Goal: Task Accomplishment & Management: Manage account settings

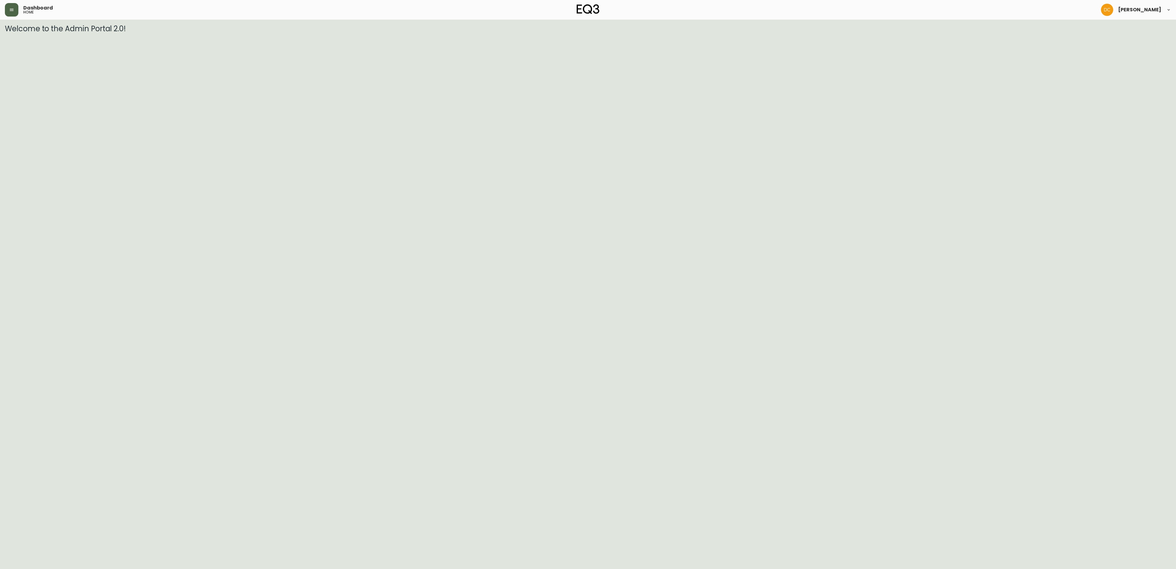
click at [10, 12] on button "button" at bounding box center [11, 9] width 13 height 13
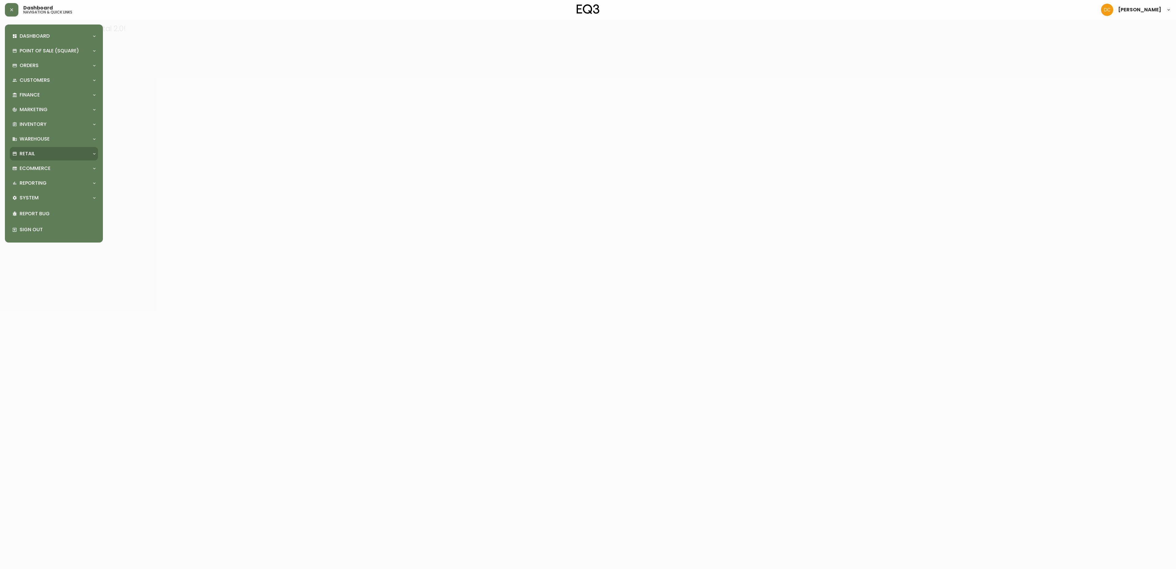
click at [59, 156] on div "Retail" at bounding box center [50, 153] width 77 height 7
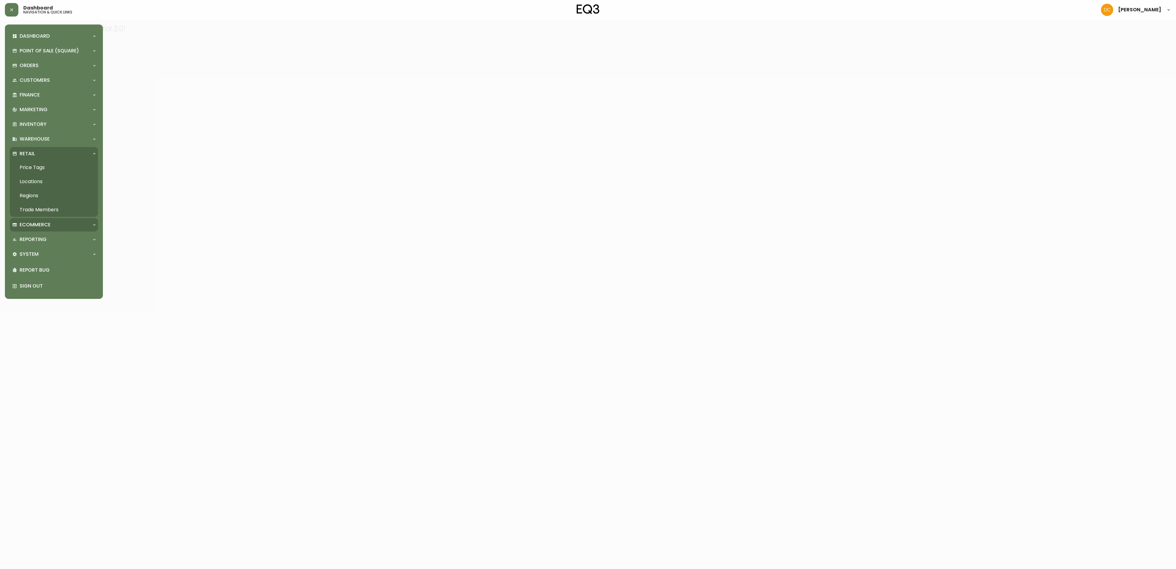
click at [46, 219] on div "Ecommerce" at bounding box center [54, 224] width 88 height 13
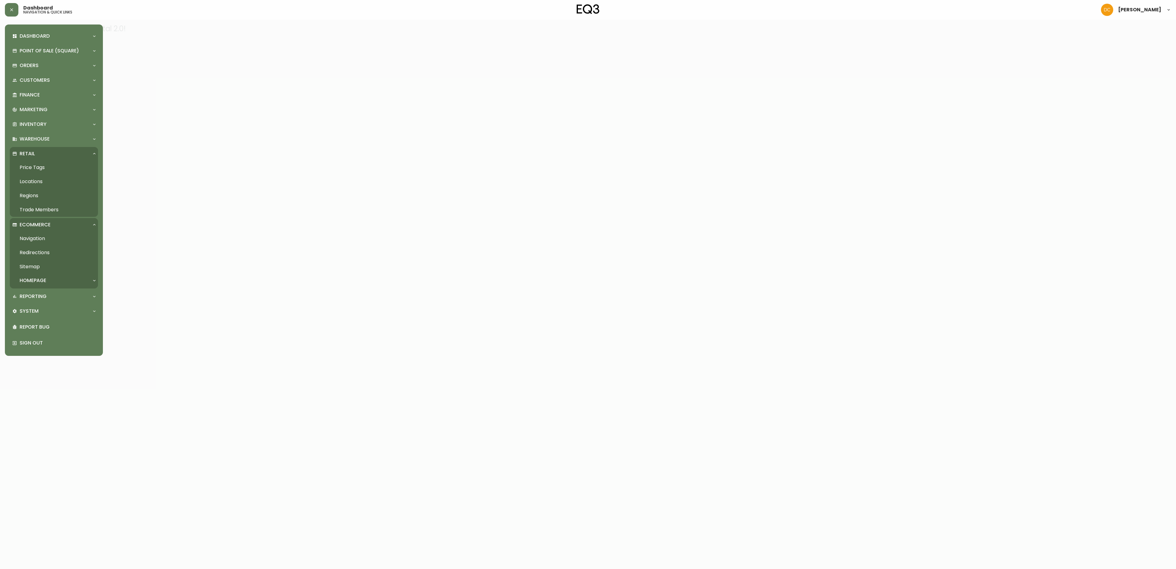
click at [43, 238] on link "Navigation" at bounding box center [54, 238] width 88 height 14
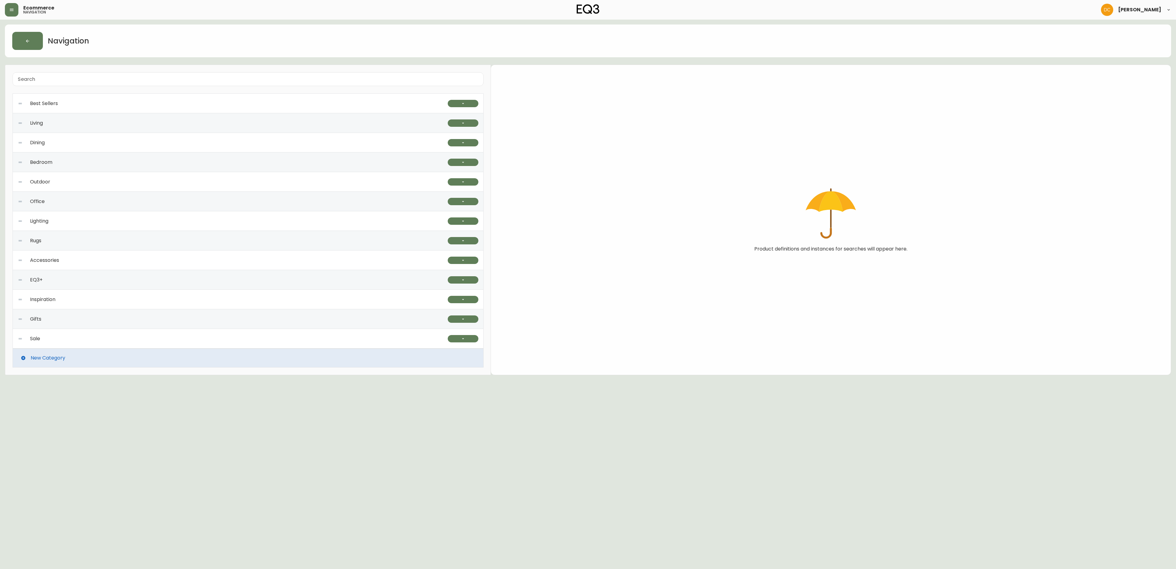
click at [88, 292] on div "Inspiration" at bounding box center [233, 300] width 430 height 20
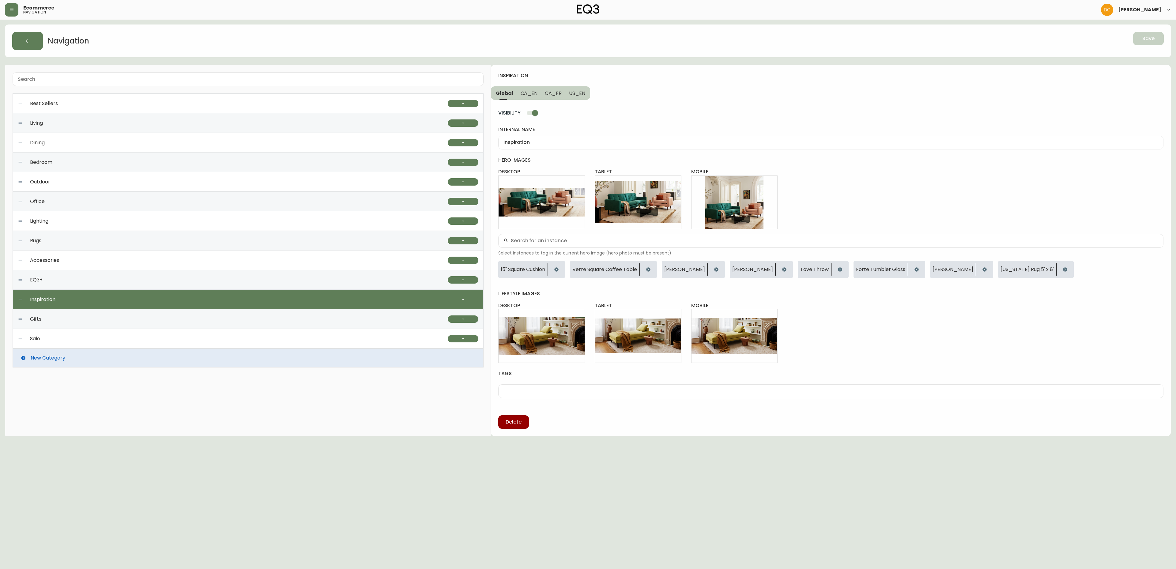
click at [97, 287] on div "EQ3+" at bounding box center [233, 280] width 430 height 20
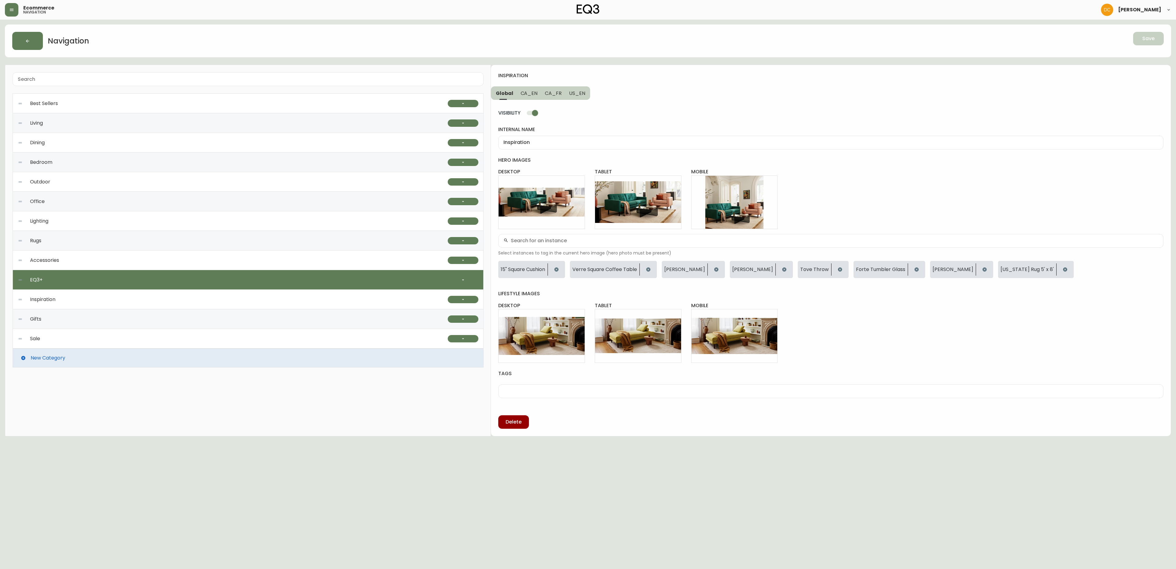
type input "EQ3+"
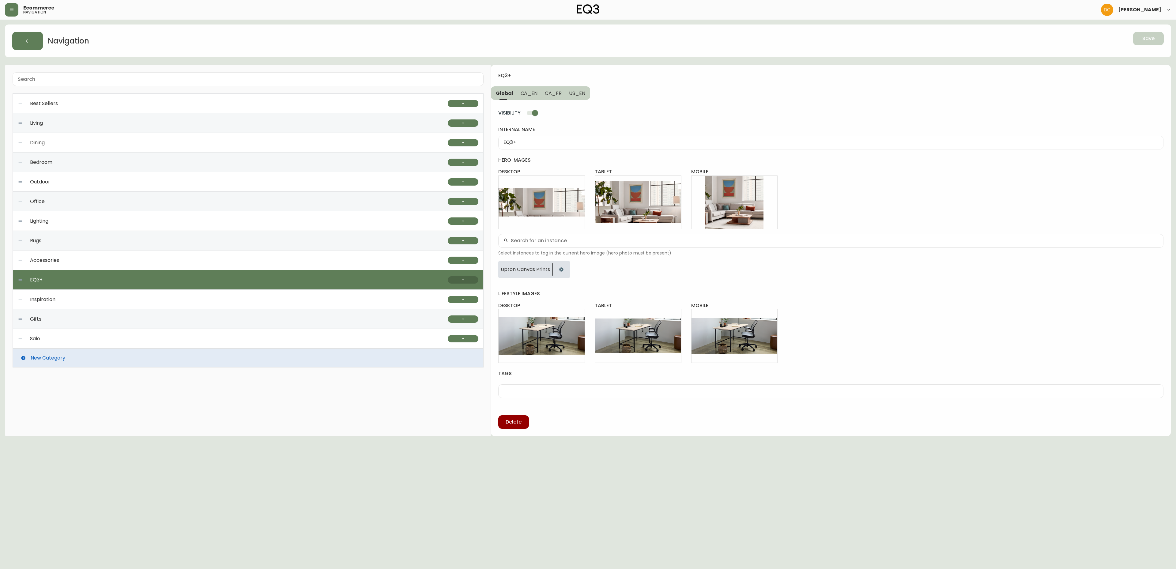
click at [463, 281] on icon "button" at bounding box center [462, 279] width 5 height 5
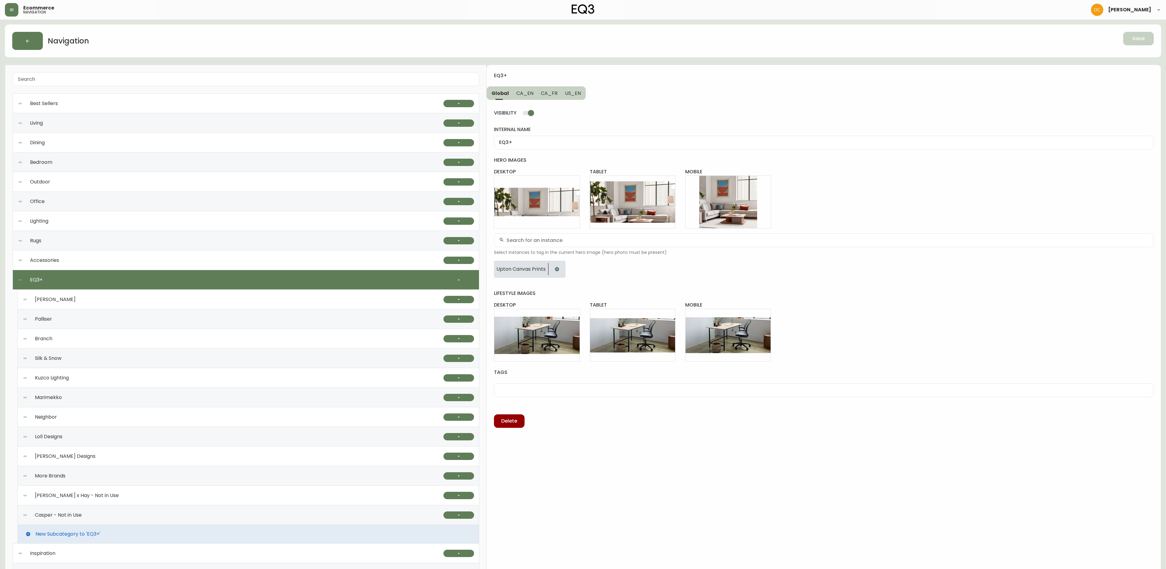
click at [96, 457] on div "[PERSON_NAME] Designs" at bounding box center [233, 456] width 421 height 20
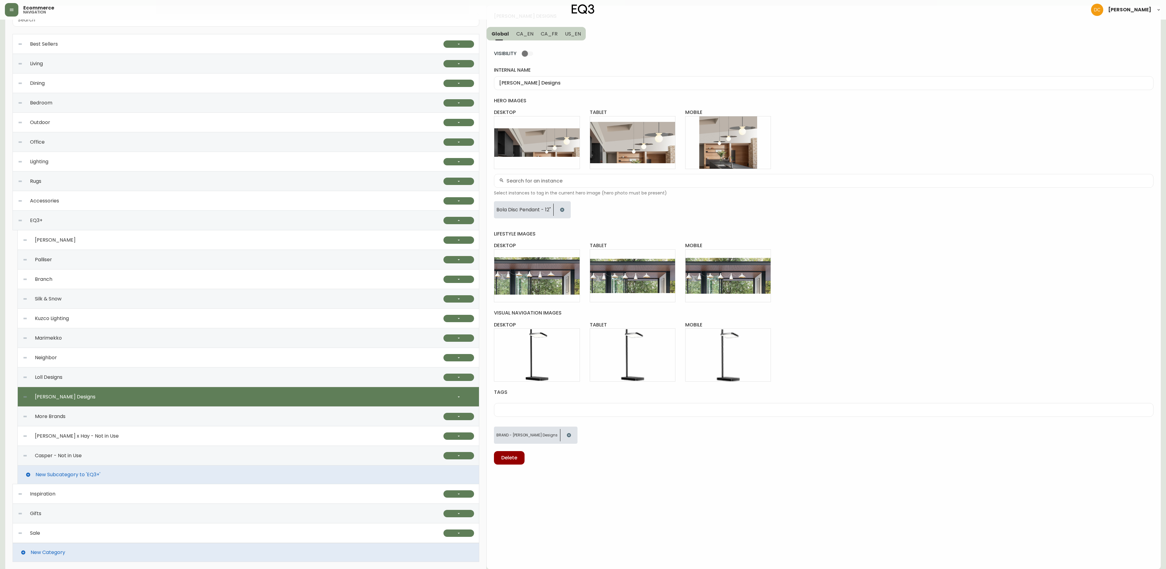
scroll to position [63, 0]
click at [86, 315] on div "Kuzco Lighting" at bounding box center [233, 318] width 421 height 20
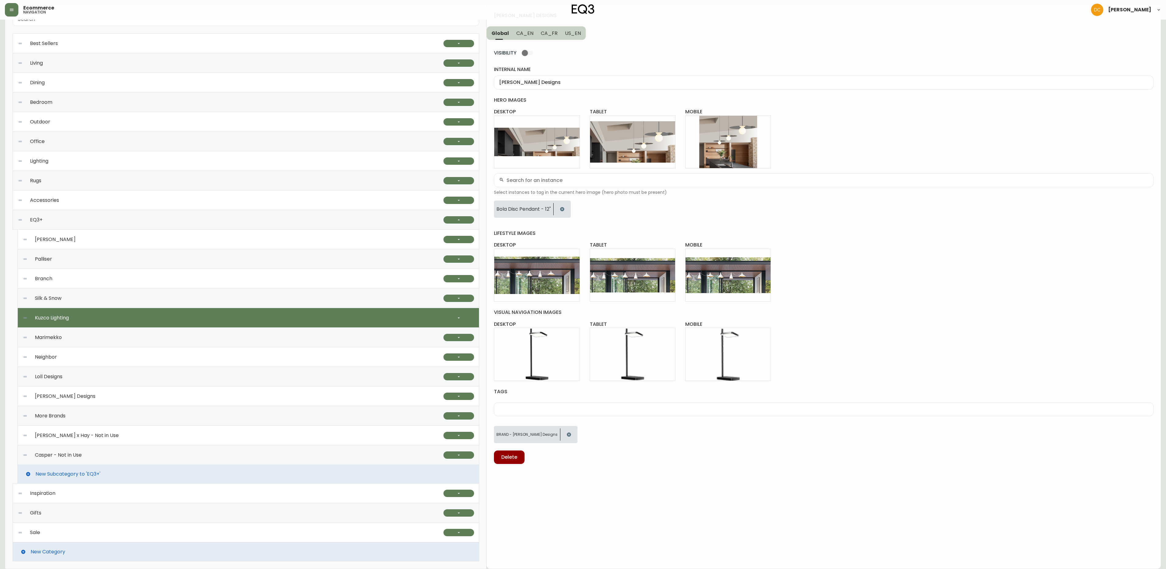
type input "Kuzco Lighting"
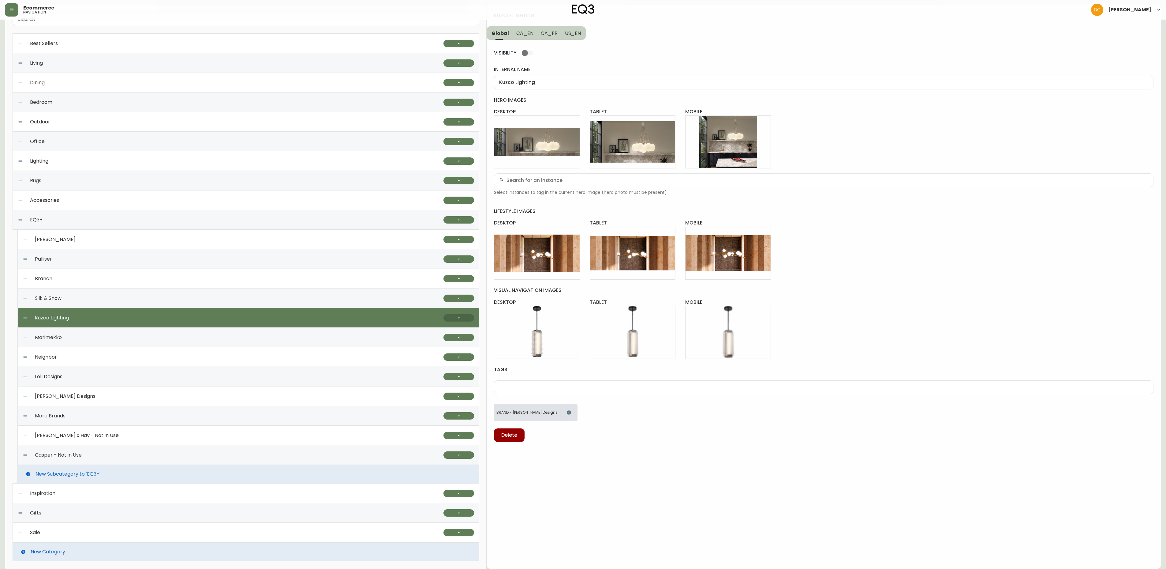
click at [453, 316] on button "button" at bounding box center [459, 317] width 31 height 7
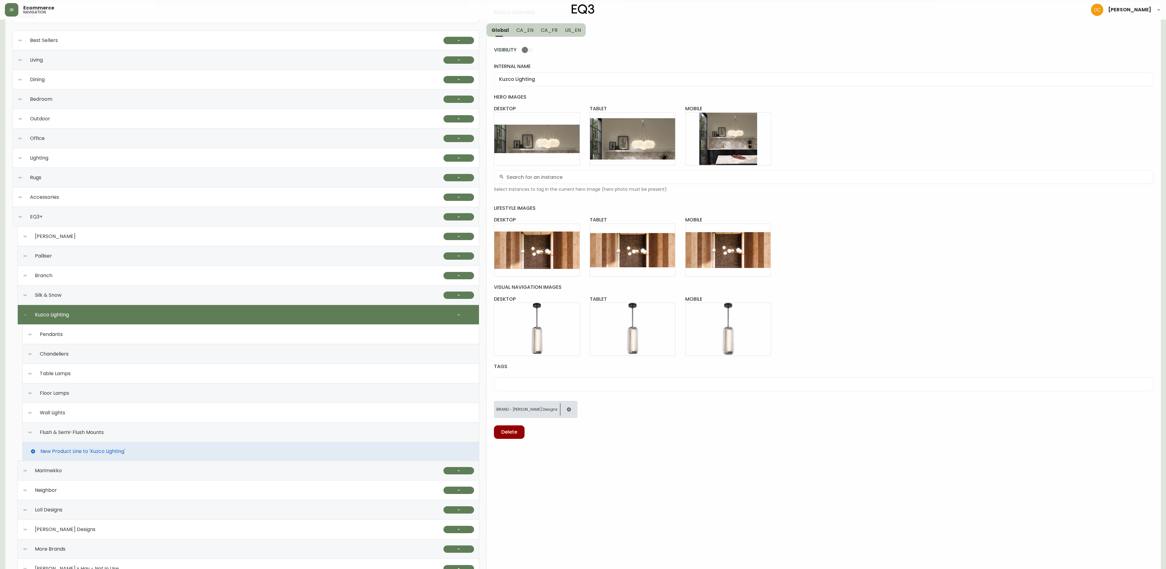
click at [355, 339] on div "Pendants" at bounding box center [251, 335] width 447 height 20
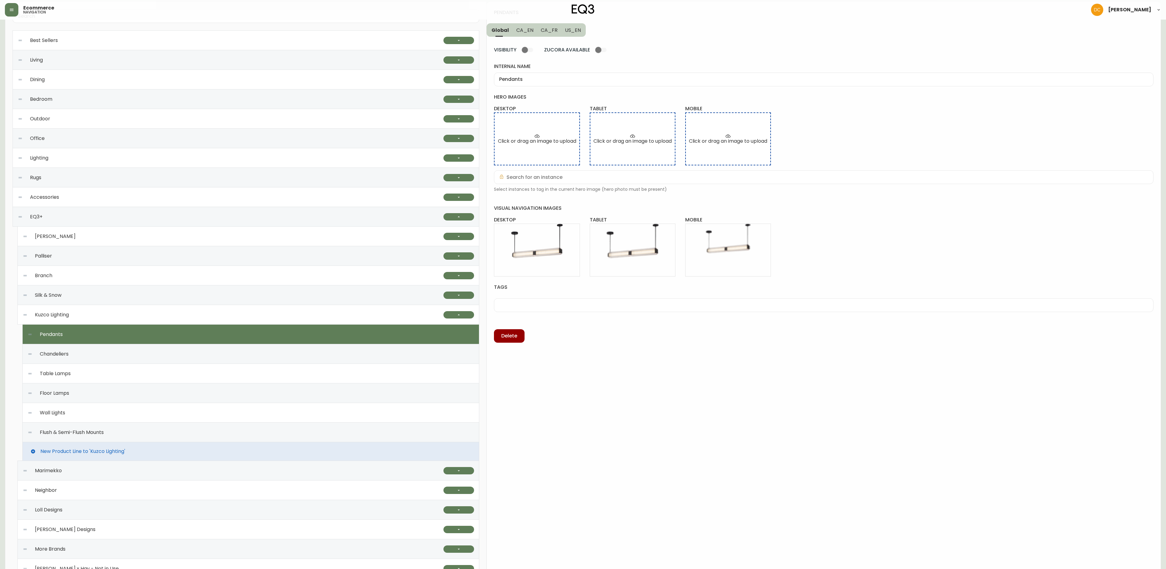
click at [327, 362] on div "Chandeliers" at bounding box center [251, 354] width 447 height 20
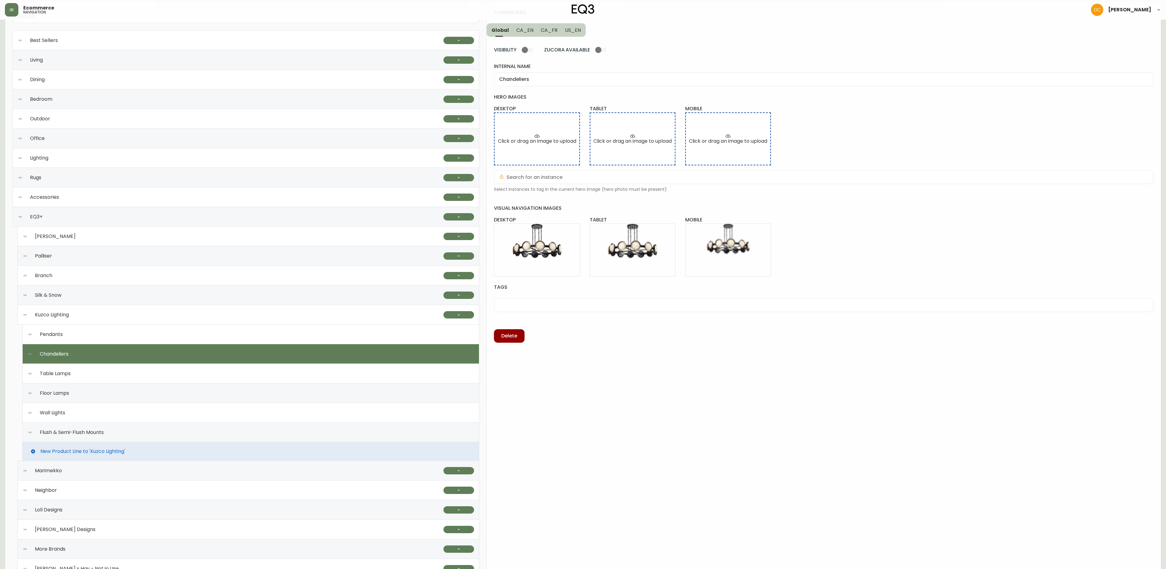
click at [312, 385] on div "Floor Lamps" at bounding box center [251, 393] width 447 height 20
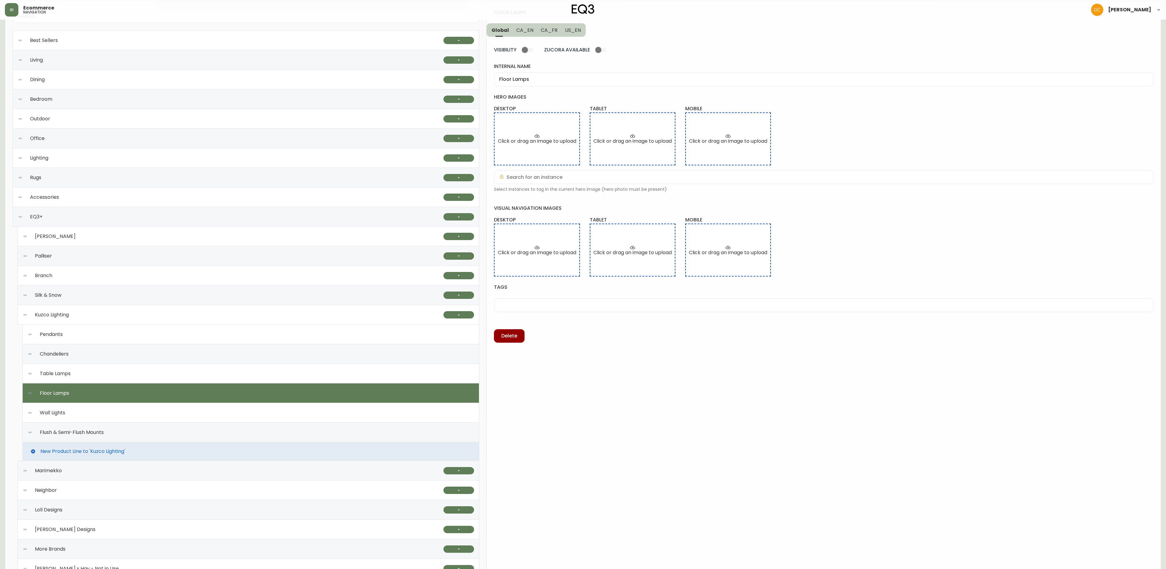
click at [309, 373] on div "Table Lamps" at bounding box center [251, 374] width 447 height 20
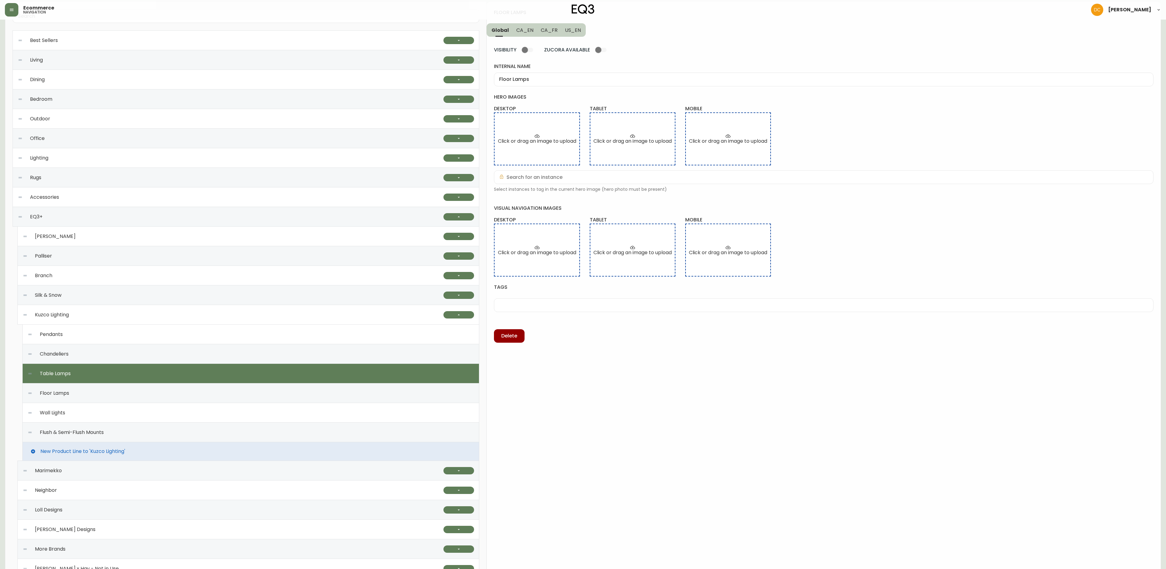
type input "Table Lamps"
click at [310, 383] on div "Table Lamps" at bounding box center [251, 374] width 447 height 20
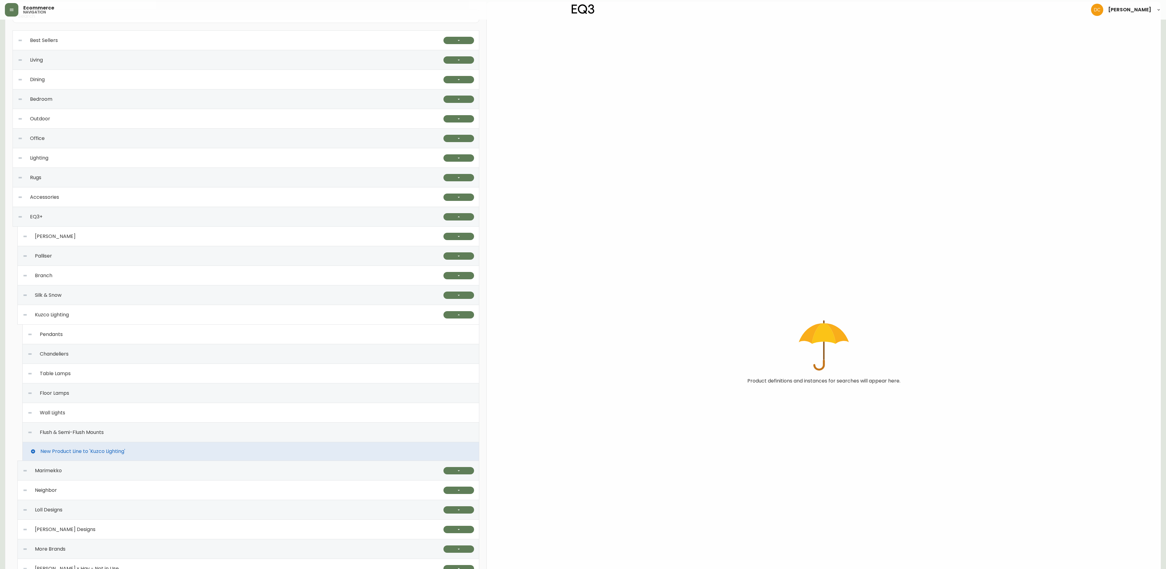
click at [277, 401] on div "Floor Lamps" at bounding box center [251, 393] width 447 height 20
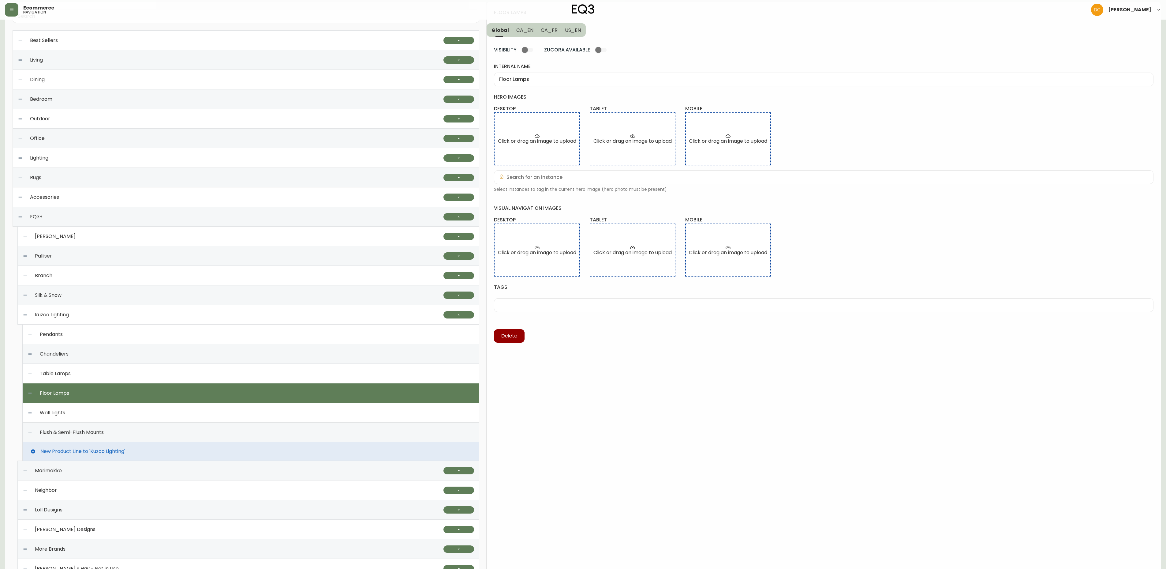
click at [272, 380] on div "Table Lamps" at bounding box center [251, 374] width 447 height 20
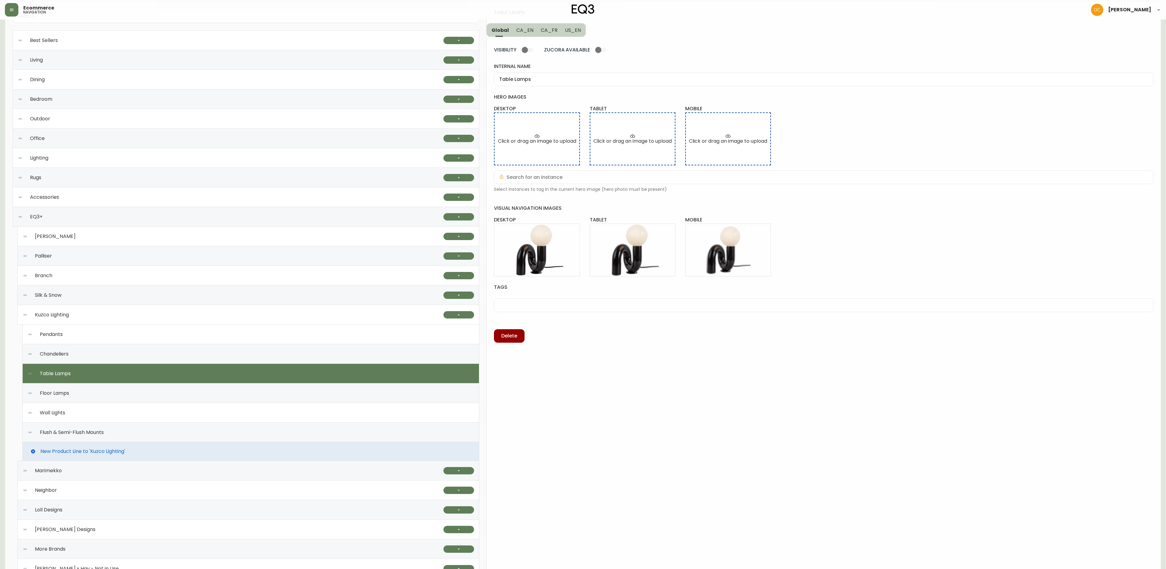
click at [265, 400] on div "Floor Lamps" at bounding box center [251, 393] width 447 height 20
type input "Floor Lamps"
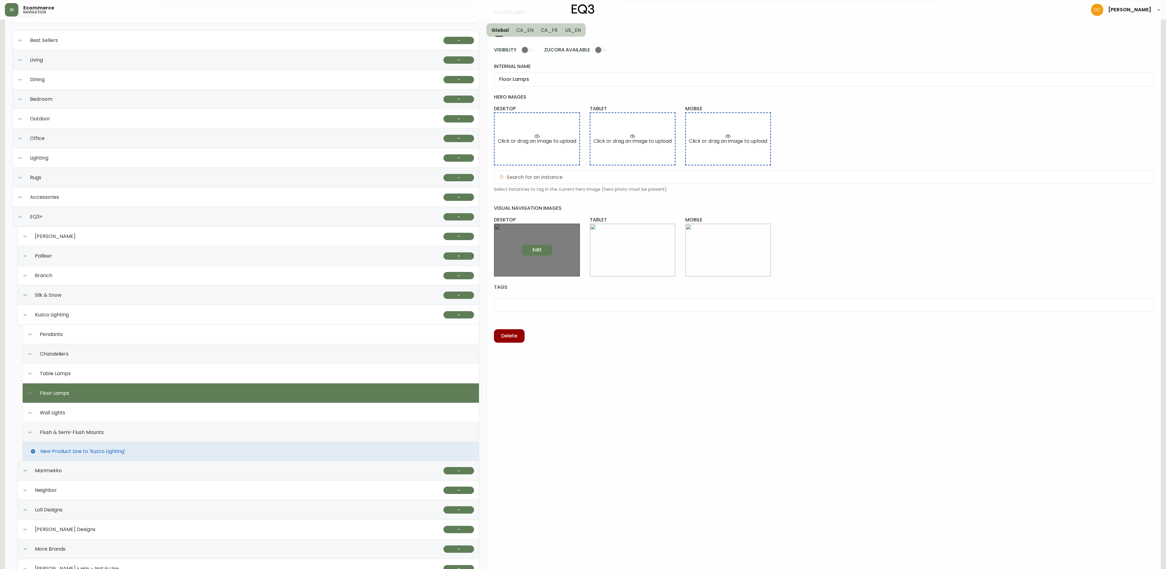
click at [543, 247] on button "Edit" at bounding box center [537, 250] width 31 height 11
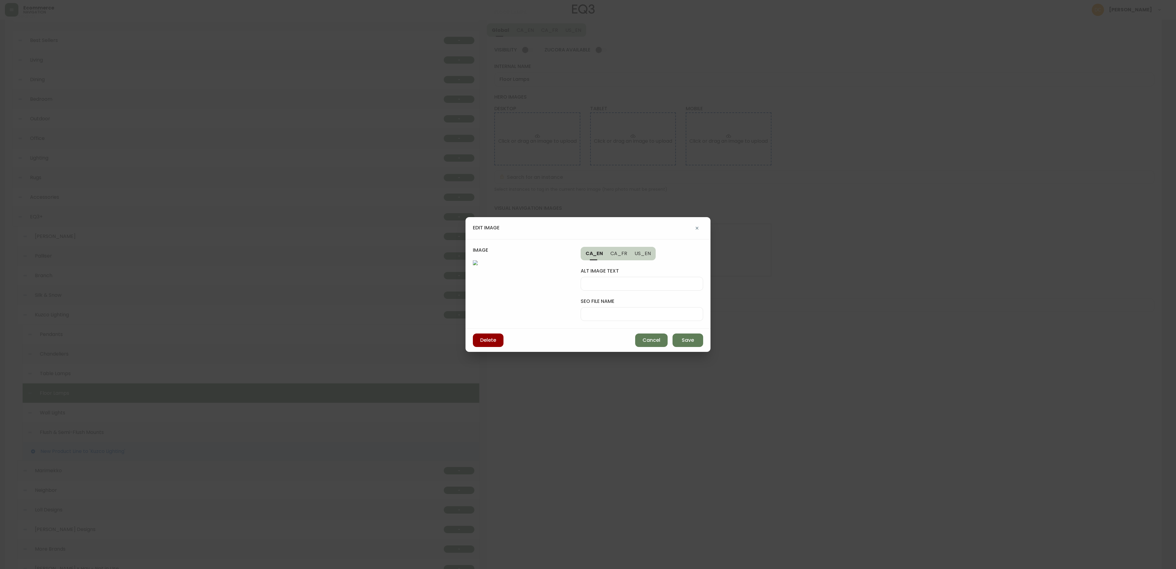
click at [631, 311] on input "seo file name" at bounding box center [642, 314] width 112 height 6
type input "kuzco-floor-lamps-desk"
click at [677, 347] on button "Save" at bounding box center [687, 339] width 31 height 13
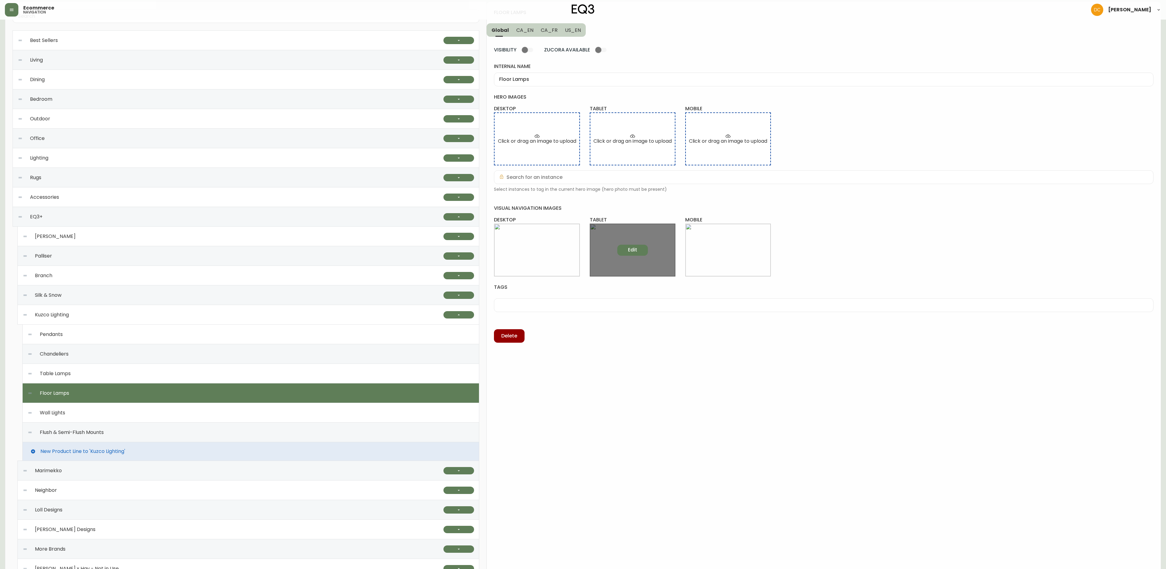
click at [633, 251] on span "Edit" at bounding box center [632, 249] width 9 height 7
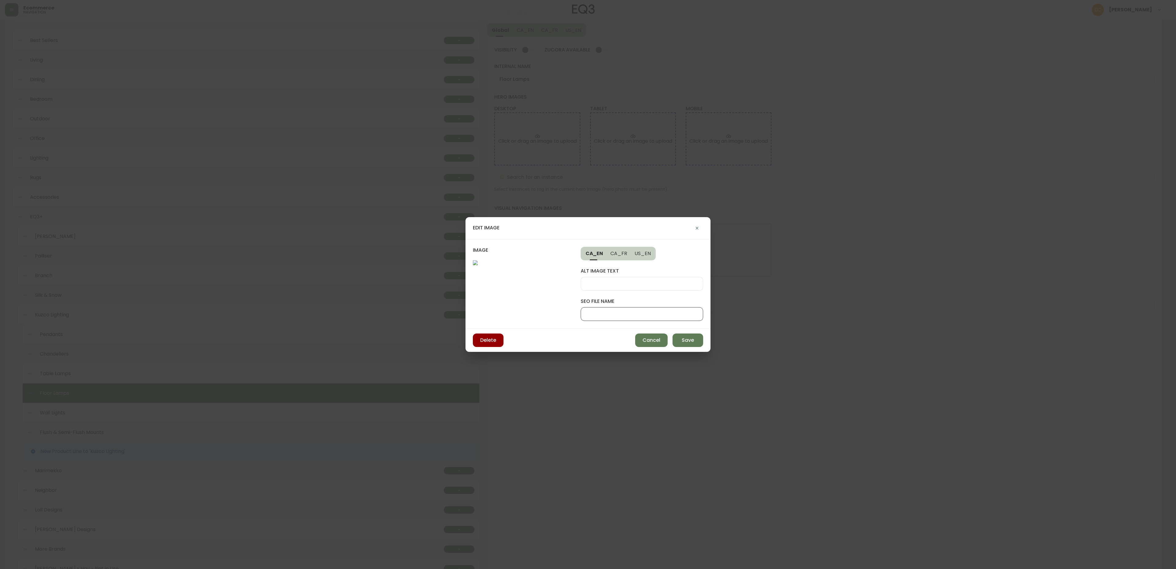
click at [619, 311] on input "seo file name" at bounding box center [642, 314] width 112 height 6
paste input "kuzco-floor-lamps-desk"
click at [644, 311] on input "kuzco-floor-lamps-desk" at bounding box center [642, 314] width 112 height 6
type input "kuzco-floor-lamps-tab"
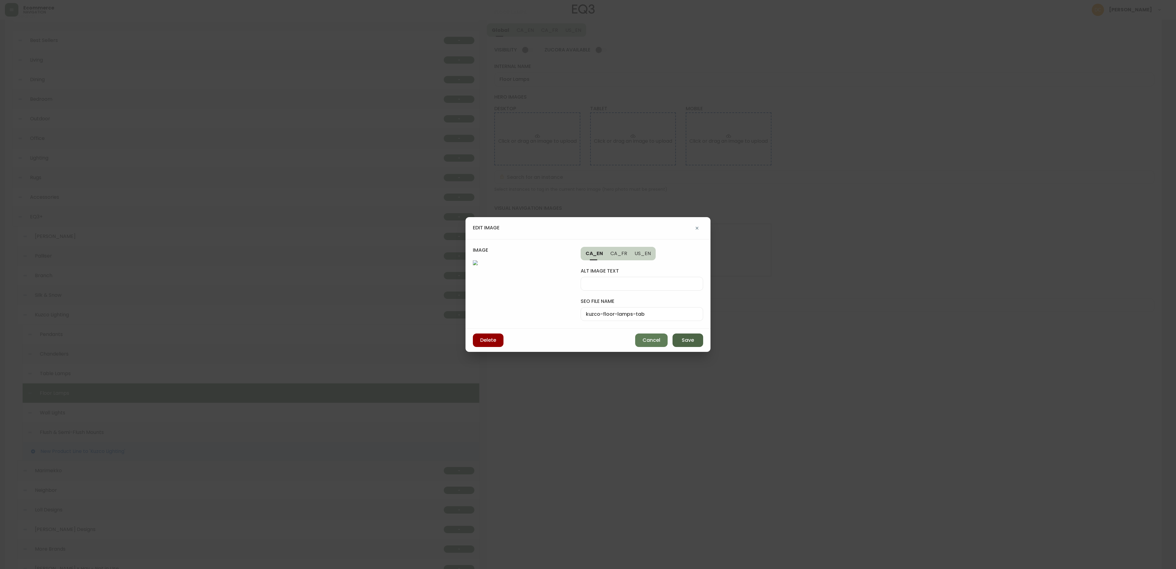
click at [681, 347] on button "Save" at bounding box center [687, 339] width 31 height 13
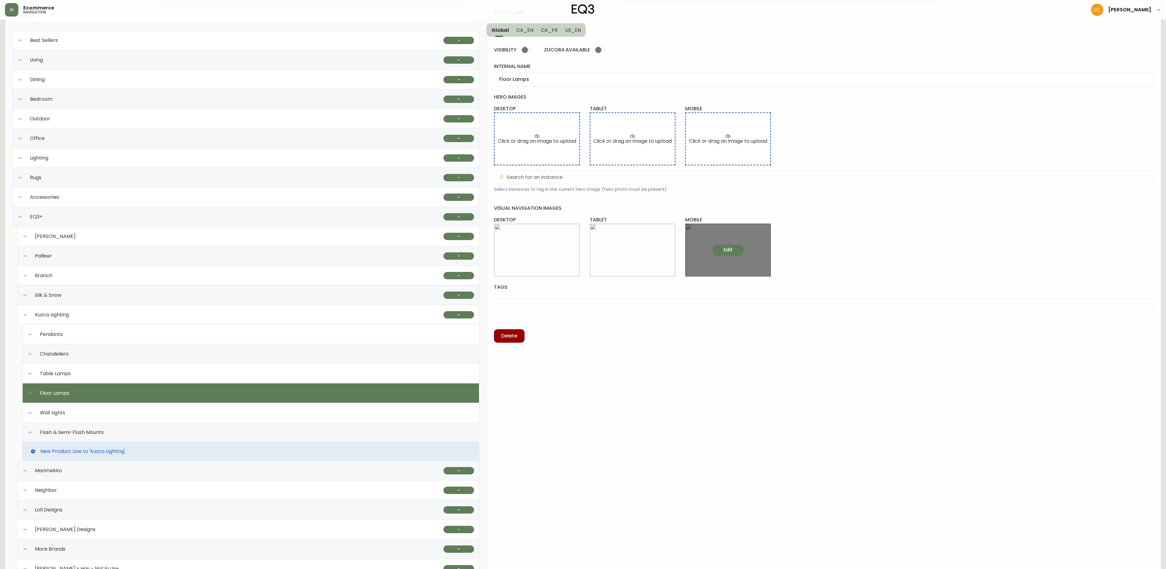
click at [727, 246] on button "Edit" at bounding box center [728, 250] width 31 height 11
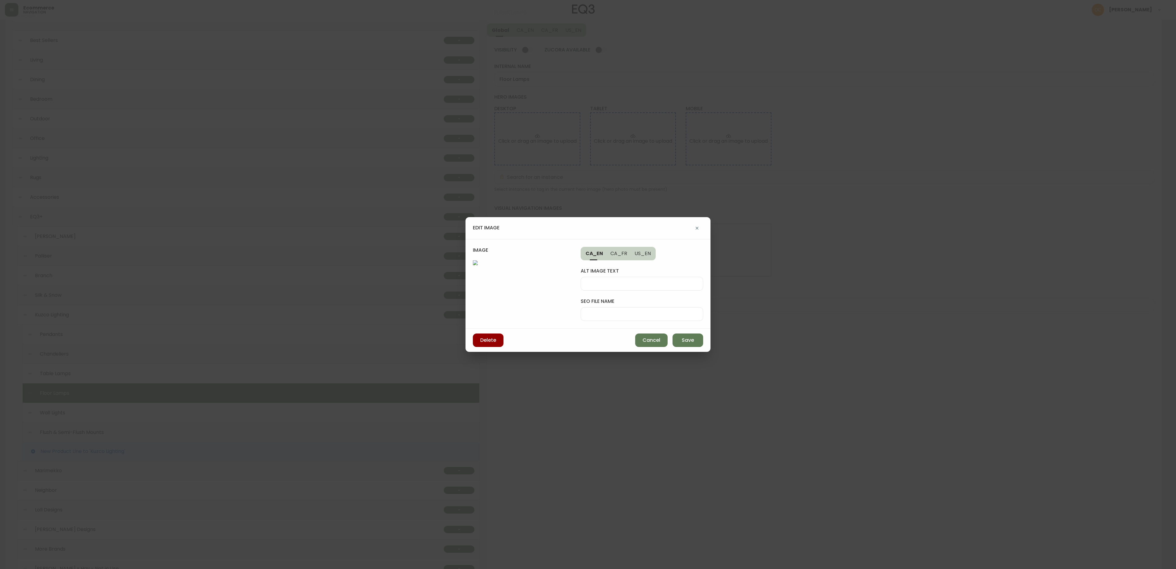
click at [640, 307] on div at bounding box center [641, 314] width 122 height 14
paste input "kuzco-floor-lamps-tab"
click at [651, 311] on input "kuzco-floor-lamps-tab" at bounding box center [642, 314] width 112 height 6
type input "kuzco-floor-lamps-mob"
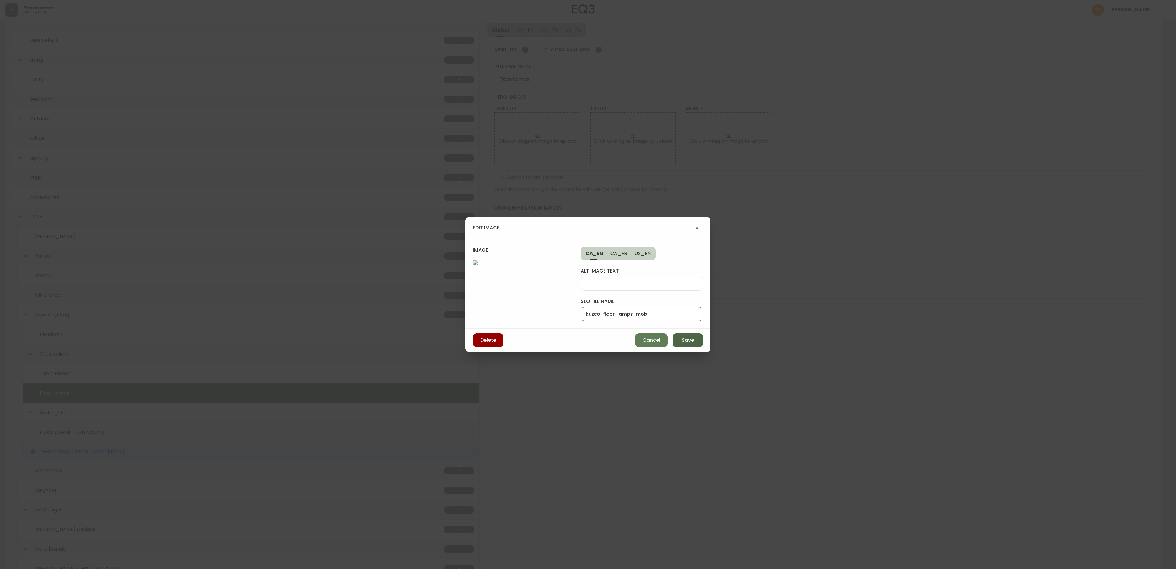
click at [689, 343] on span "Save" at bounding box center [687, 340] width 12 height 7
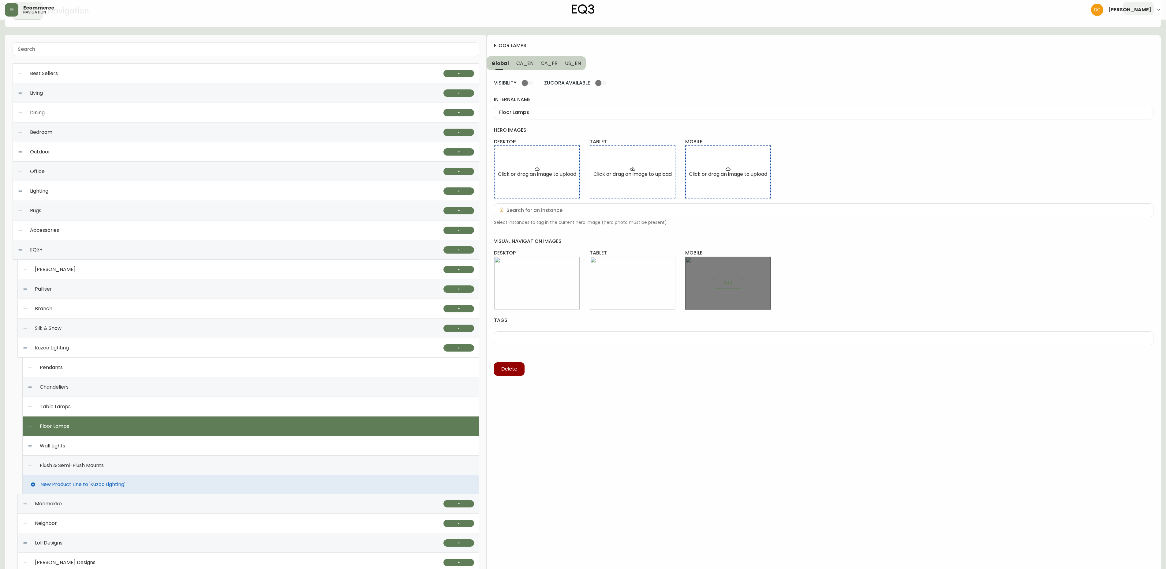
scroll to position [0, 0]
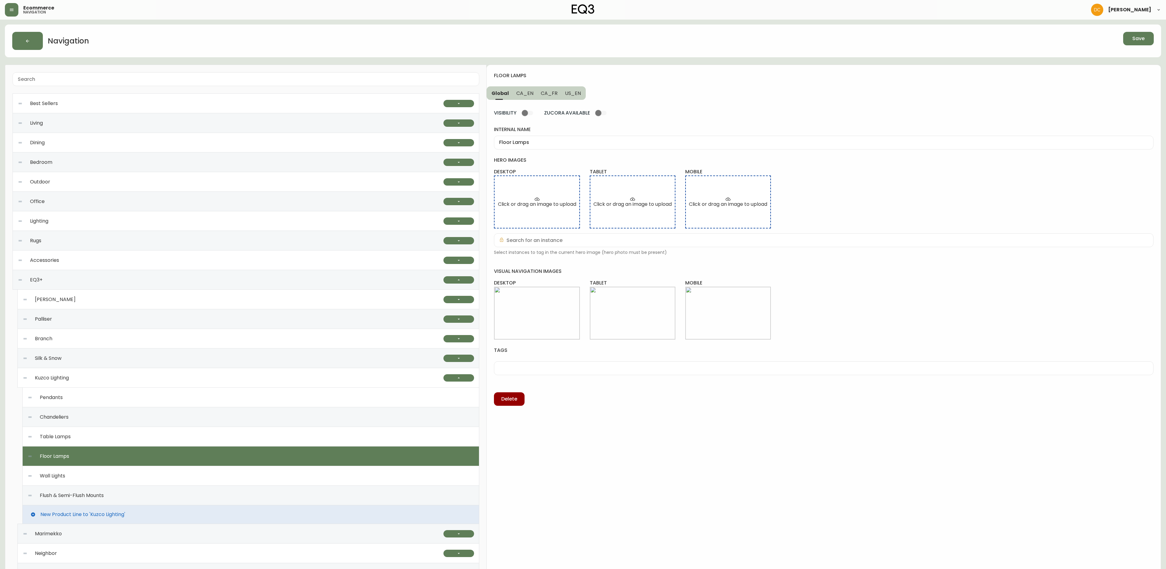
click at [1139, 42] on button "Save" at bounding box center [1139, 38] width 31 height 13
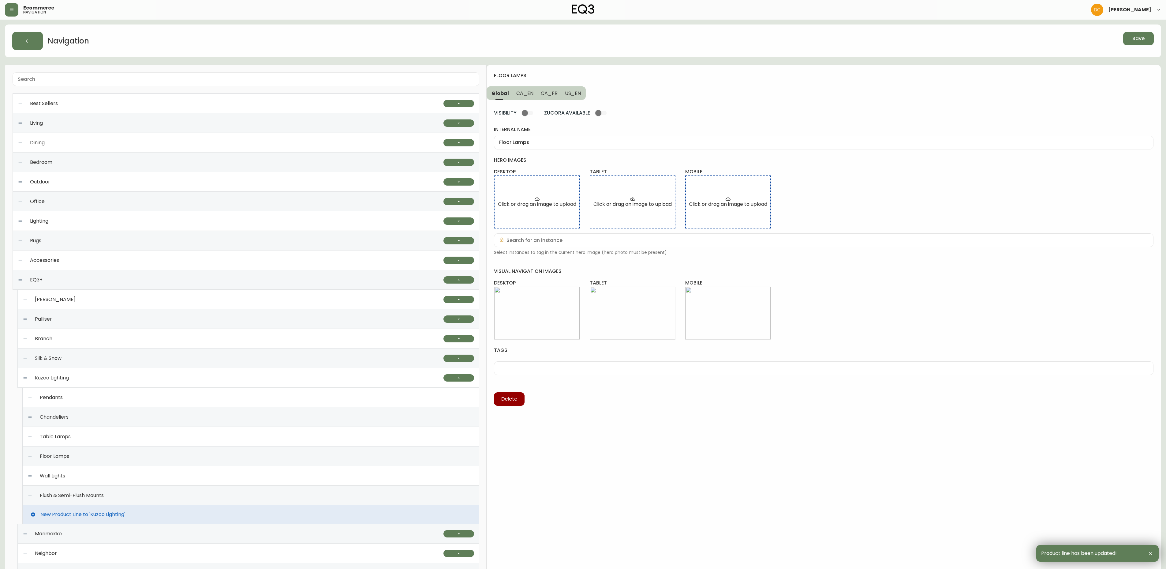
click at [114, 472] on div "Wall Lights" at bounding box center [251, 476] width 447 height 20
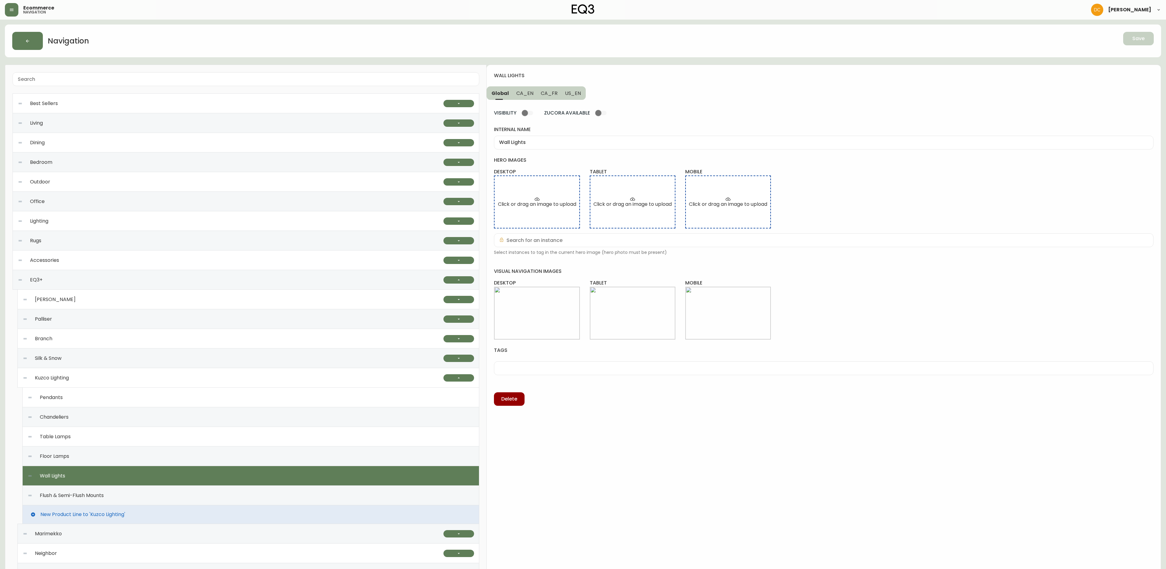
click at [177, 496] on div "Flush & Semi-Flush Mounts" at bounding box center [251, 496] width 447 height 20
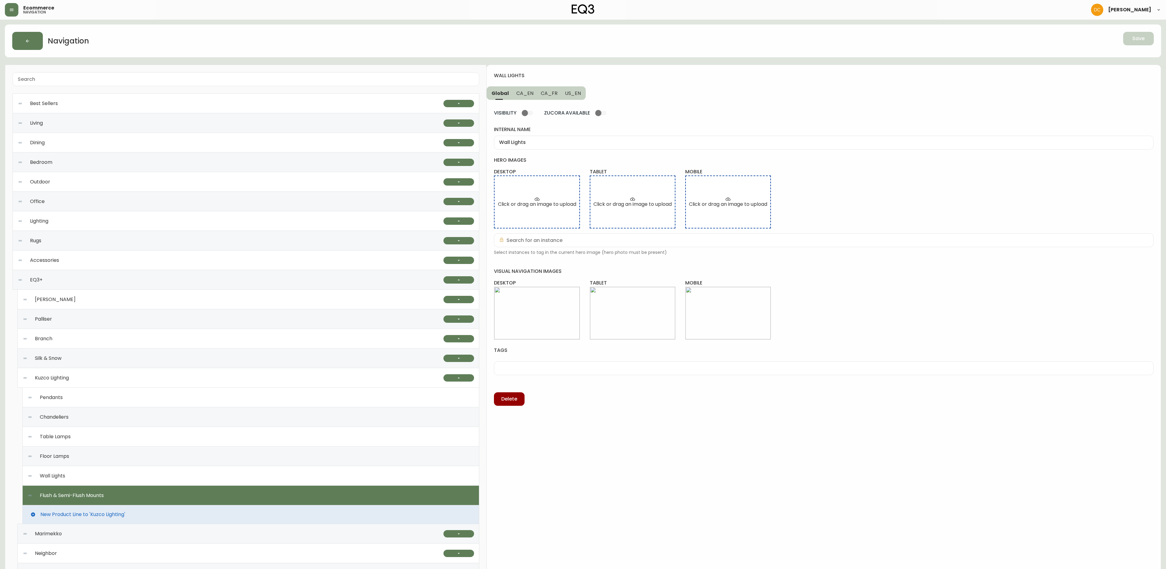
type input "Flush & Semi-Flush Mounts"
click at [150, 380] on div "Kuzco Lighting" at bounding box center [233, 378] width 421 height 20
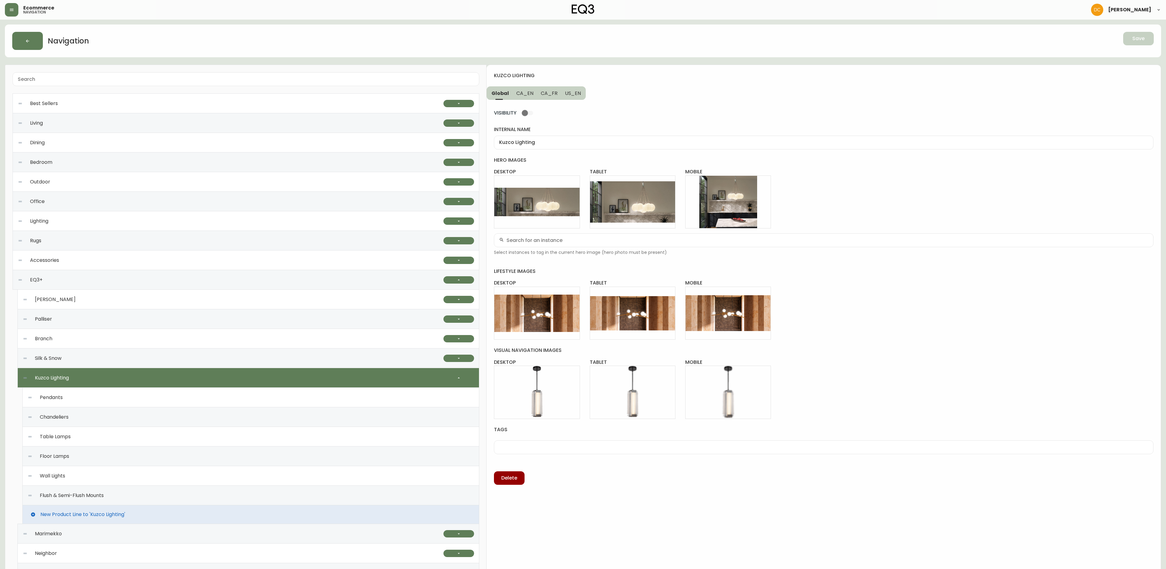
click at [121, 478] on div "Wall Lights" at bounding box center [251, 476] width 447 height 20
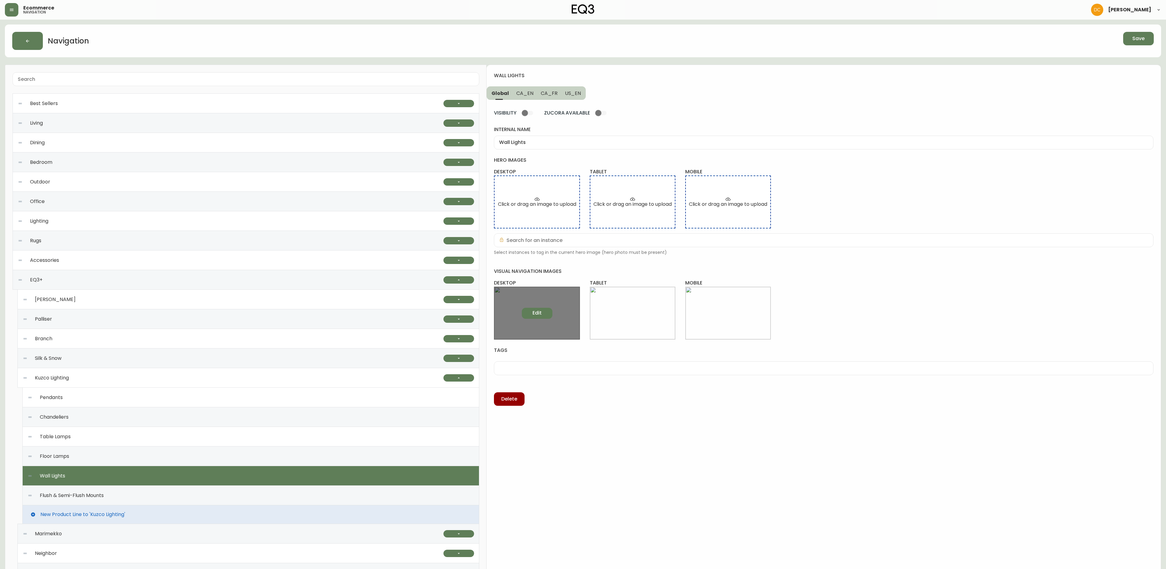
click at [546, 313] on button "Edit" at bounding box center [537, 313] width 31 height 11
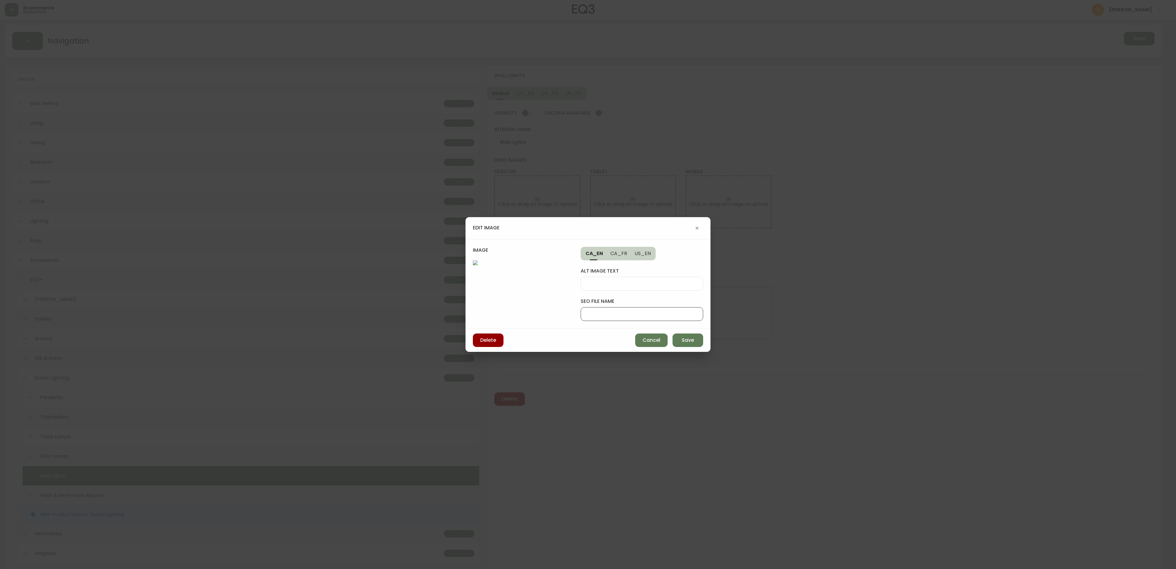
click at [636, 311] on input "seo file name" at bounding box center [642, 314] width 112 height 6
type input "kuzco-wall-lights-desk"
click at [695, 347] on button "Save" at bounding box center [687, 339] width 31 height 13
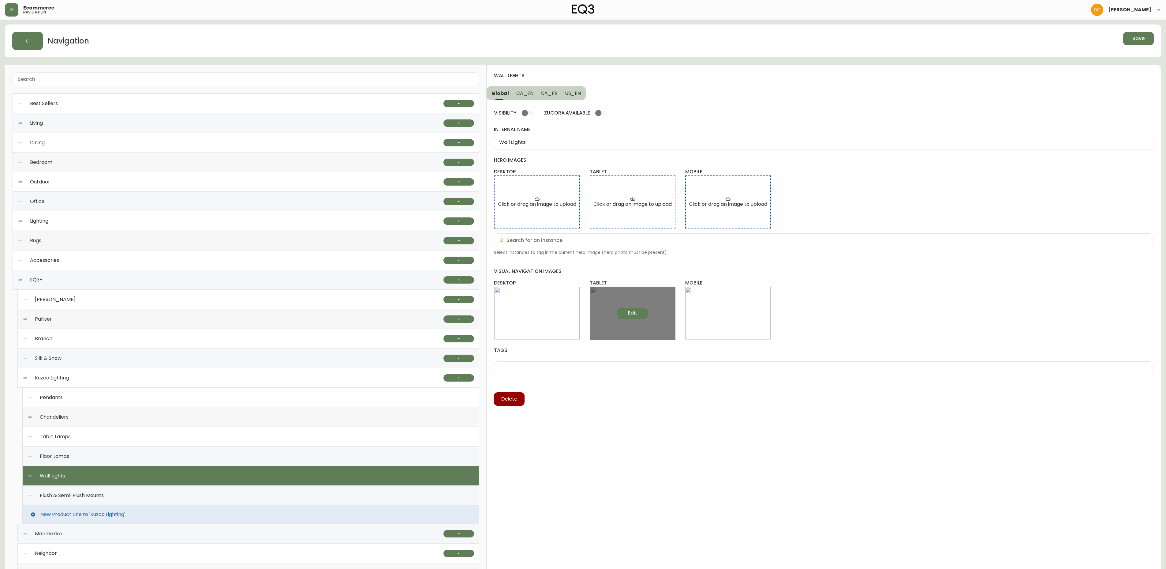
click at [633, 319] on button "Edit" at bounding box center [632, 313] width 31 height 11
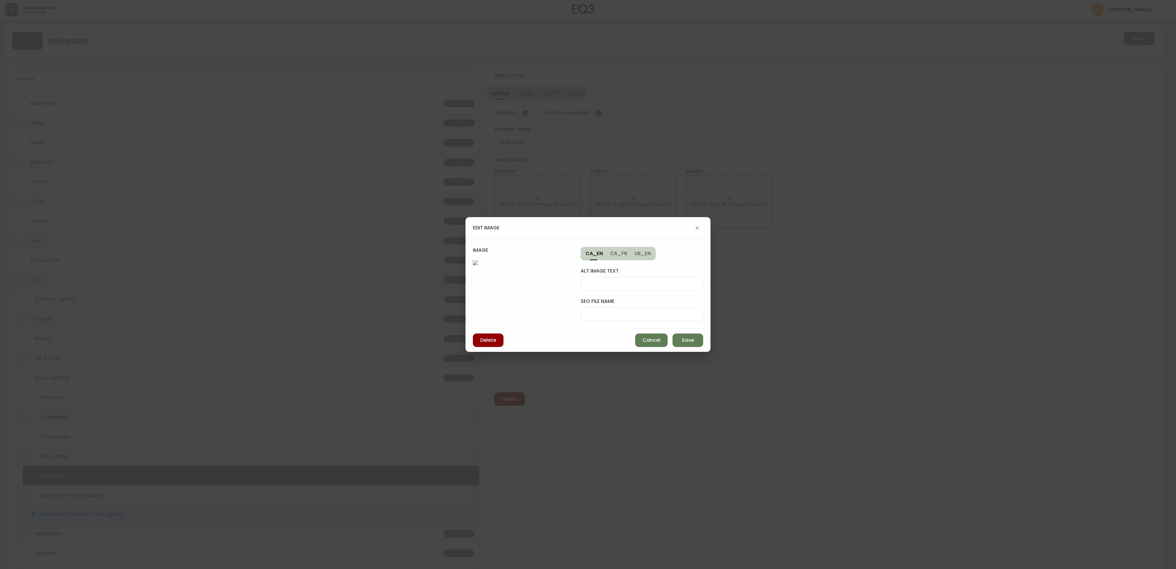
click at [623, 305] on div "alt image text seo file name" at bounding box center [641, 290] width 122 height 61
drag, startPoint x: 624, startPoint y: 299, endPoint x: 627, endPoint y: 296, distance: 3.9
click at [625, 307] on div at bounding box center [641, 314] width 122 height 14
paste input "kuzco-wall-lights-desk"
click at [655, 311] on input "kuzco-wall-lights-desk" at bounding box center [642, 314] width 112 height 6
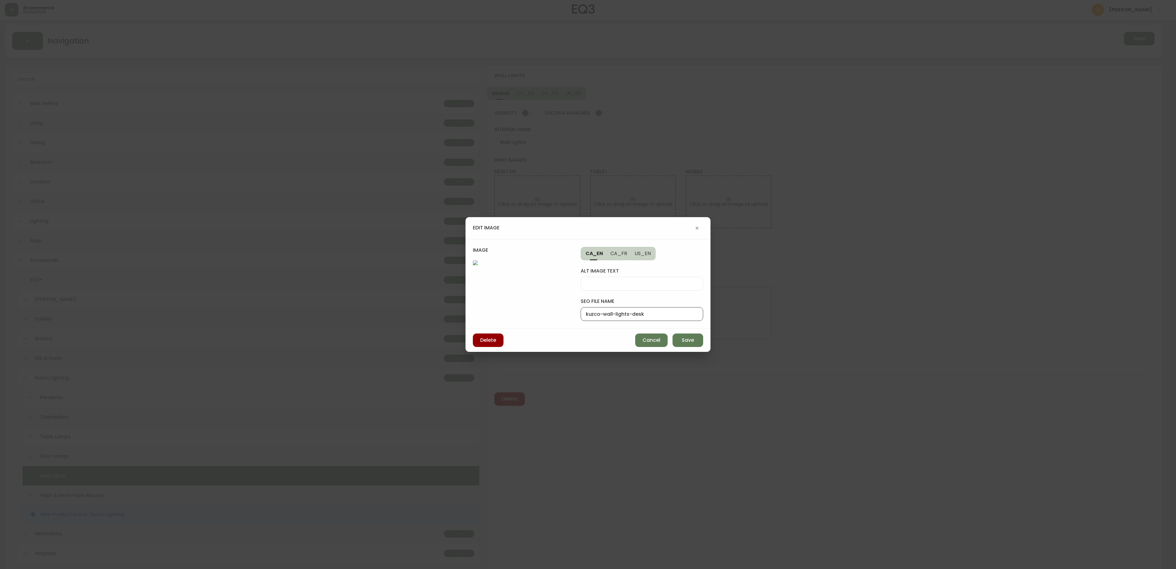
click at [655, 311] on input "kuzco-wall-lights-desk" at bounding box center [642, 314] width 112 height 6
type input "kuzco-wall-lights-tab"
click at [673, 347] on button "Save" at bounding box center [687, 339] width 31 height 13
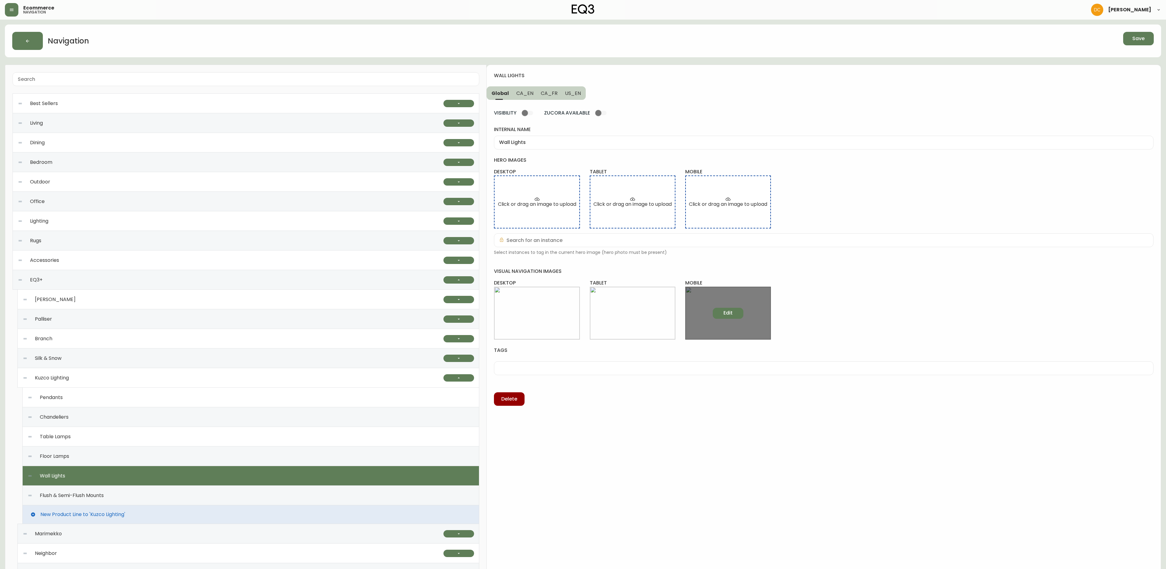
click at [723, 316] on button "Edit" at bounding box center [728, 313] width 31 height 11
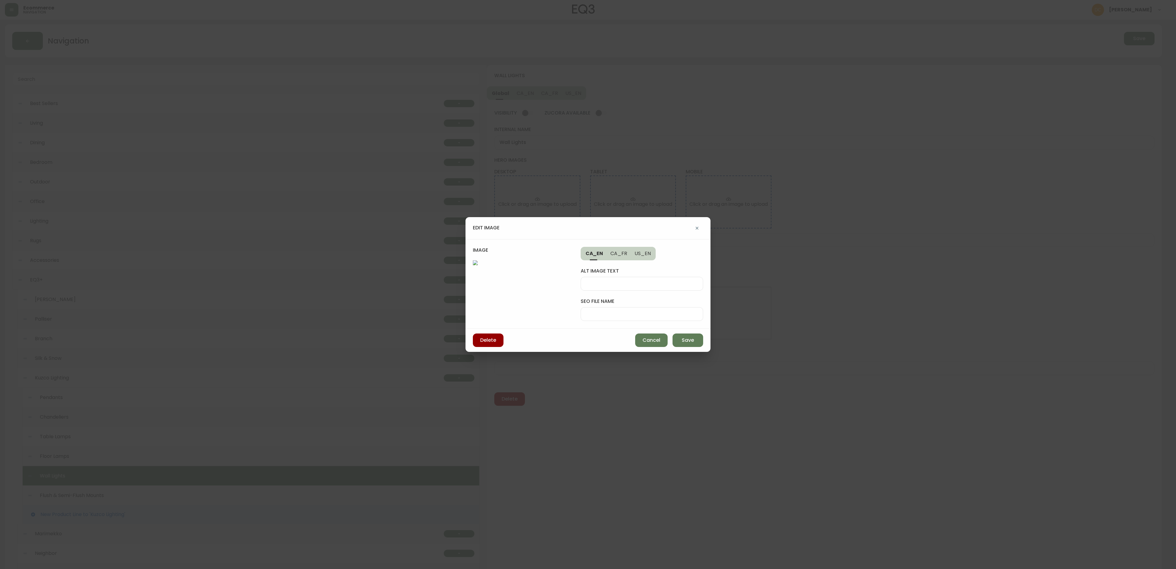
click at [653, 311] on input "seo file name" at bounding box center [642, 314] width 112 height 6
paste input "kuzco-wall-lights-desk"
click at [653, 311] on input "kuzco-wall-lights-desk" at bounding box center [642, 314] width 112 height 6
type input "kuzco-wall-lights-mob"
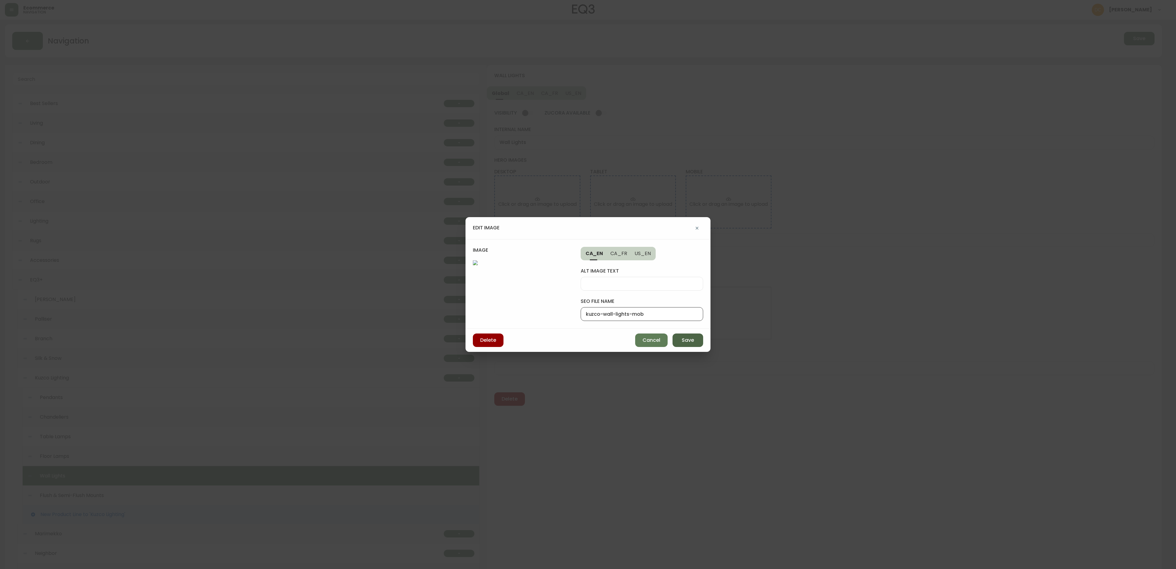
click at [675, 347] on button "Save" at bounding box center [687, 339] width 31 height 13
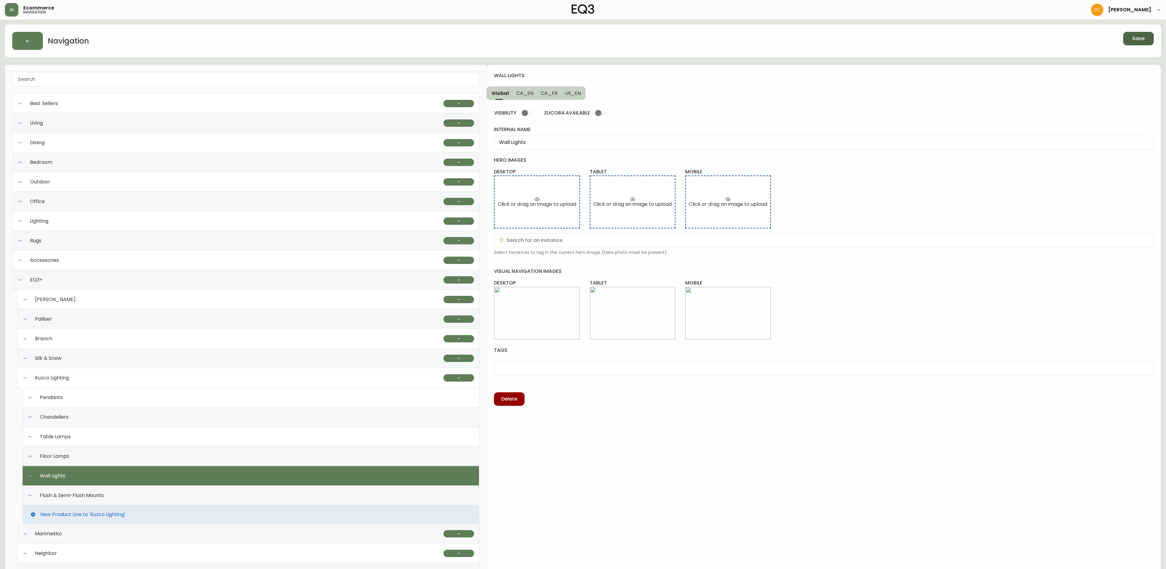
click at [1149, 39] on button "Save" at bounding box center [1139, 38] width 31 height 13
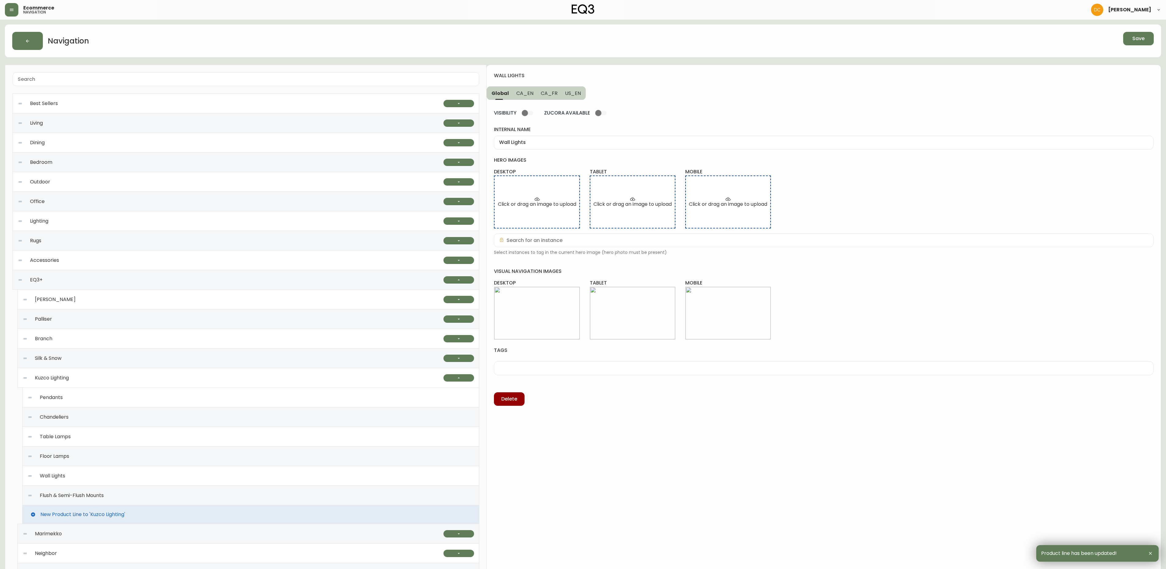
click at [126, 498] on div "Flush & Semi-Flush Mounts" at bounding box center [251, 496] width 447 height 20
type input "Flush & Semi-Flush Mounts"
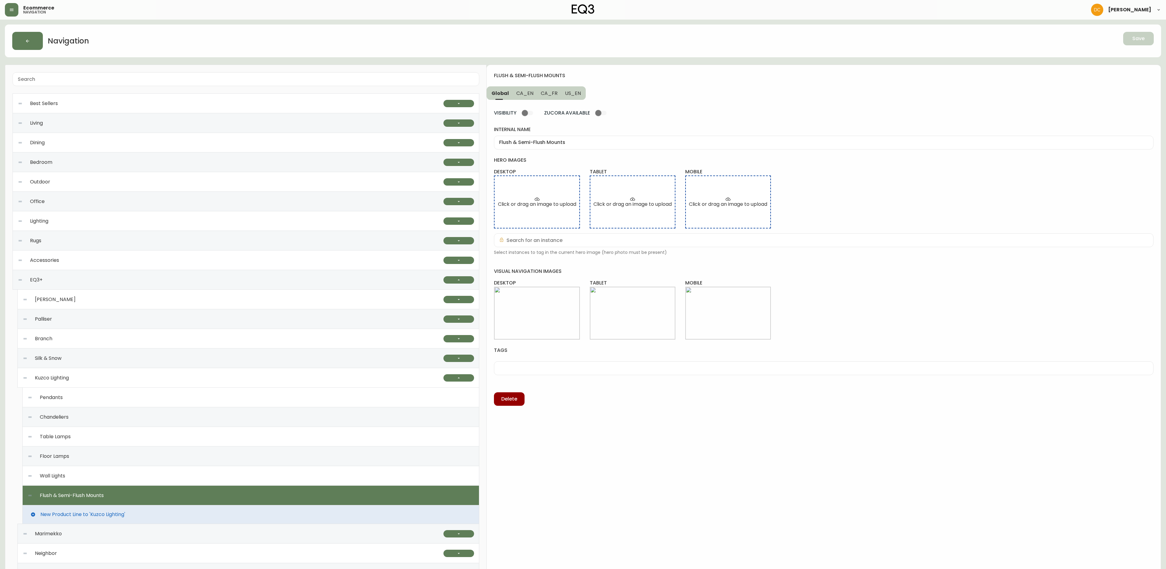
click at [129, 380] on div "Kuzco Lighting" at bounding box center [233, 378] width 421 height 20
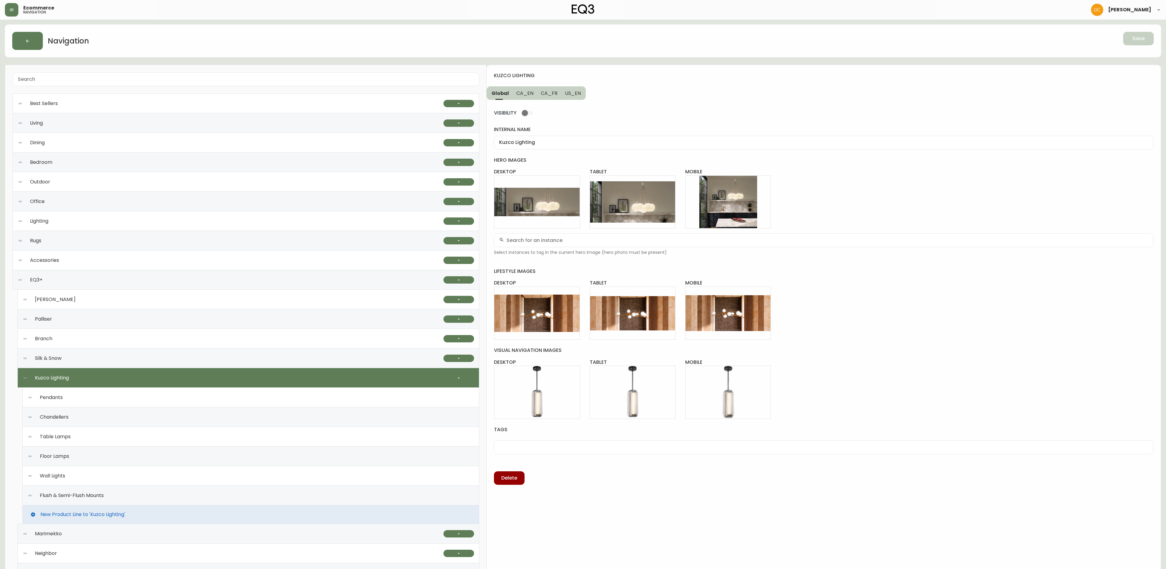
click at [133, 501] on div "Flush & Semi-Flush Mounts" at bounding box center [251, 496] width 447 height 20
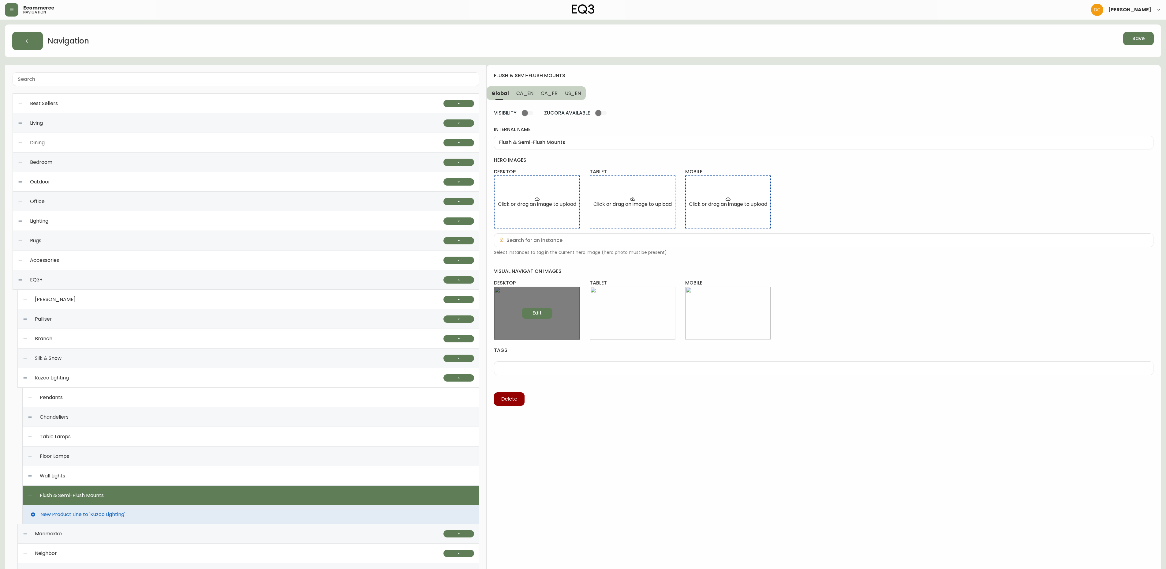
click at [540, 316] on span "Edit" at bounding box center [537, 312] width 9 height 7
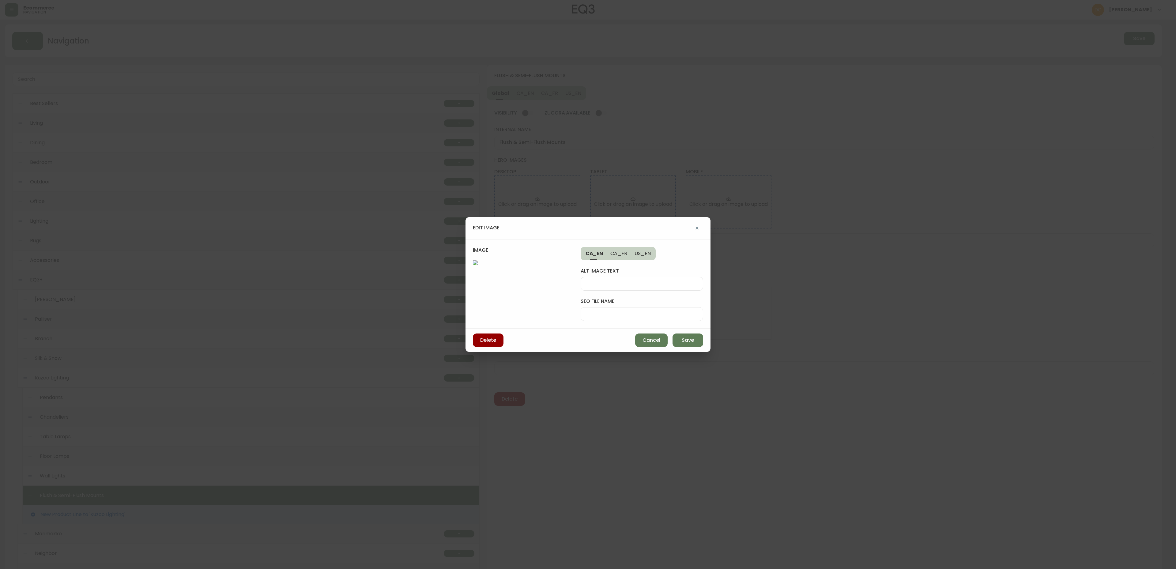
click at [632, 311] on input "seo file name" at bounding box center [642, 314] width 112 height 6
type input "kuzco-mounting-lights"
click at [691, 343] on span "Save" at bounding box center [687, 340] width 12 height 7
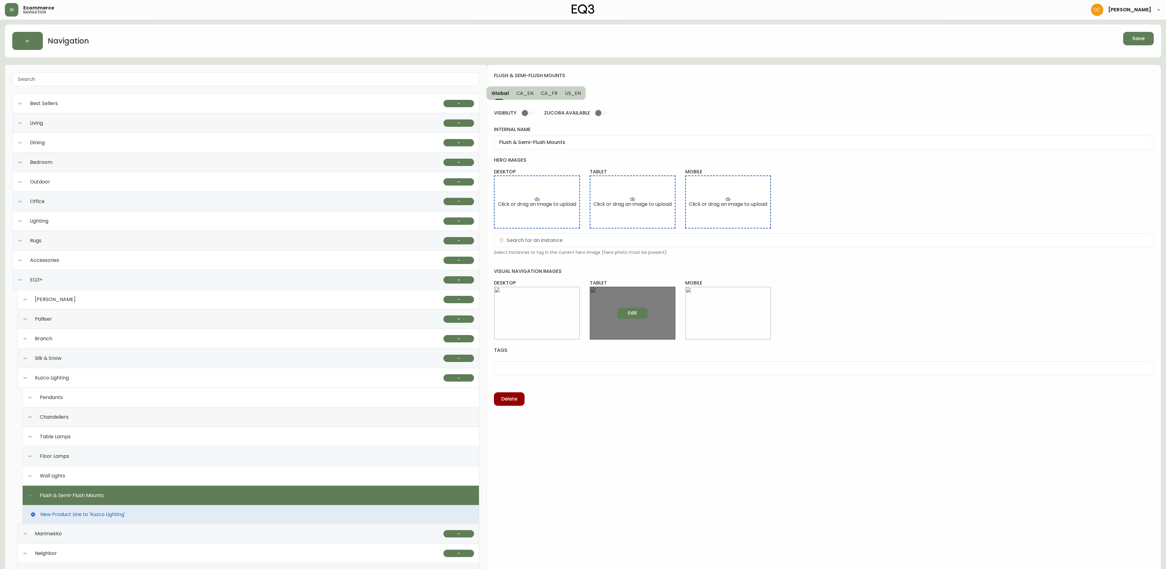
click at [639, 317] on button "Edit" at bounding box center [632, 313] width 31 height 11
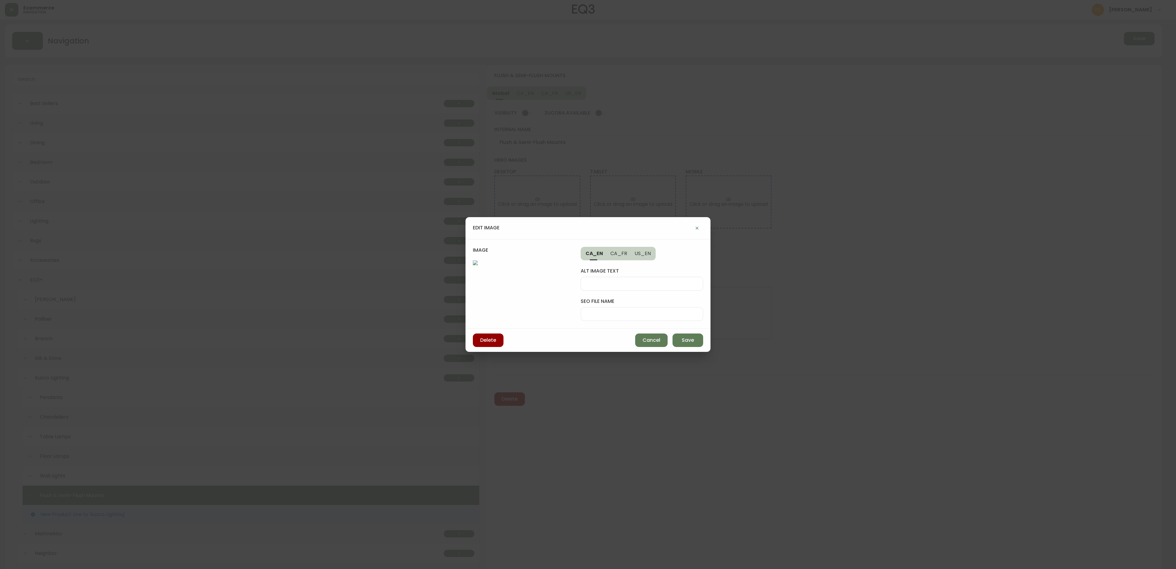
click at [644, 311] on input "seo file name" at bounding box center [642, 314] width 112 height 6
paste input "kuzco-mounting-lights"
type input "kuzco-mounting-lights-tab"
click at [688, 347] on button "Save" at bounding box center [687, 339] width 31 height 13
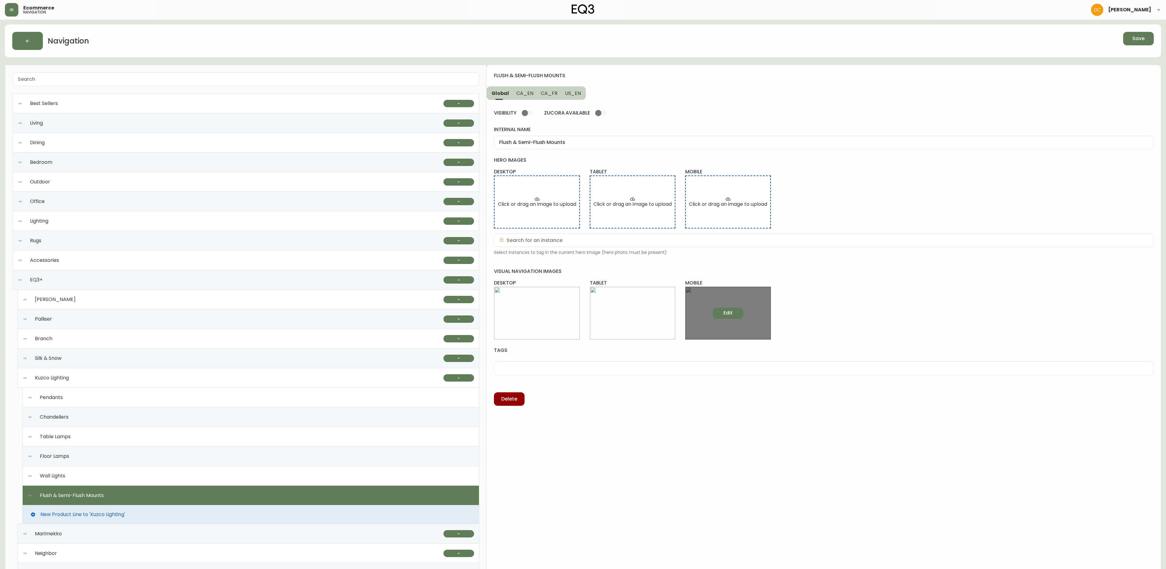
click at [722, 315] on button "Edit" at bounding box center [728, 313] width 31 height 11
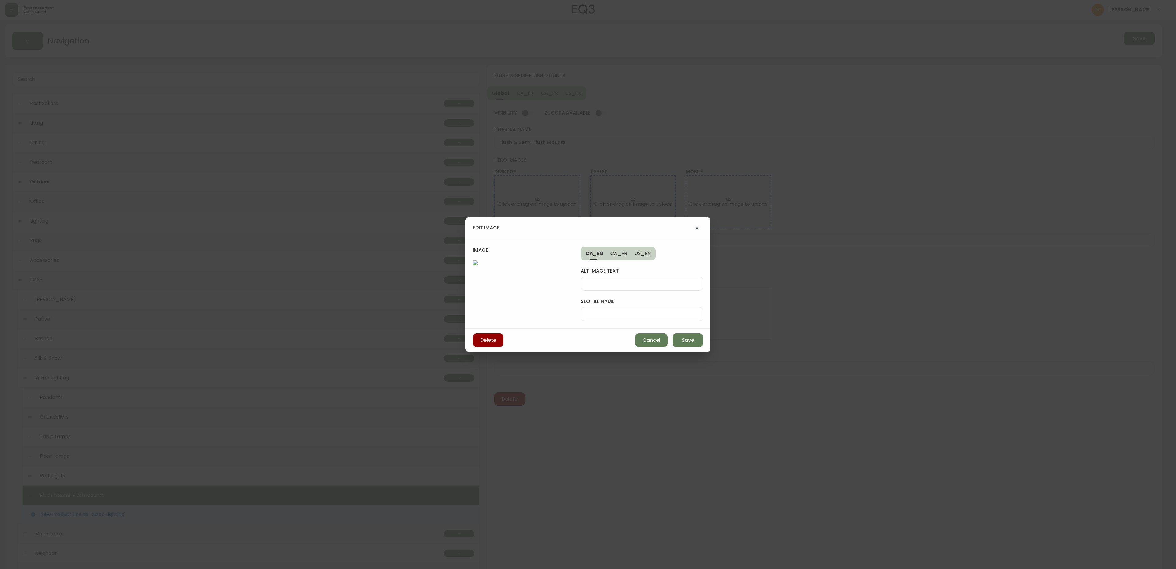
click at [639, 307] on div at bounding box center [641, 314] width 122 height 14
paste input "kuzco-mounting-lights-tab"
click at [652, 311] on input "kuzco-mounting-lights-tab" at bounding box center [642, 314] width 112 height 6
type input "kuzco-mounting-lights-mob"
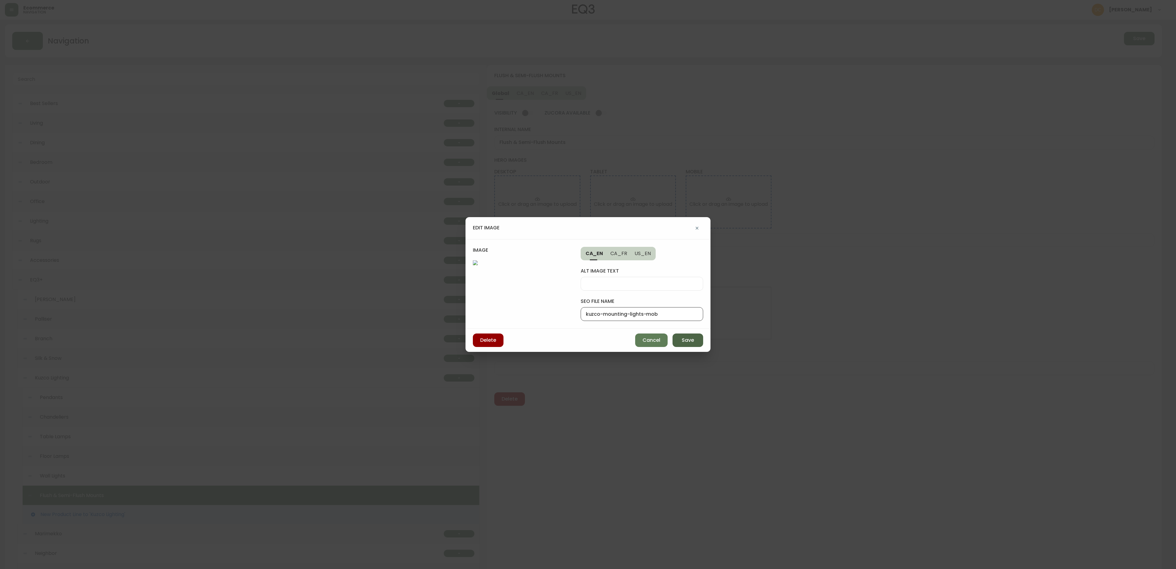
click at [686, 343] on span "Save" at bounding box center [687, 340] width 12 height 7
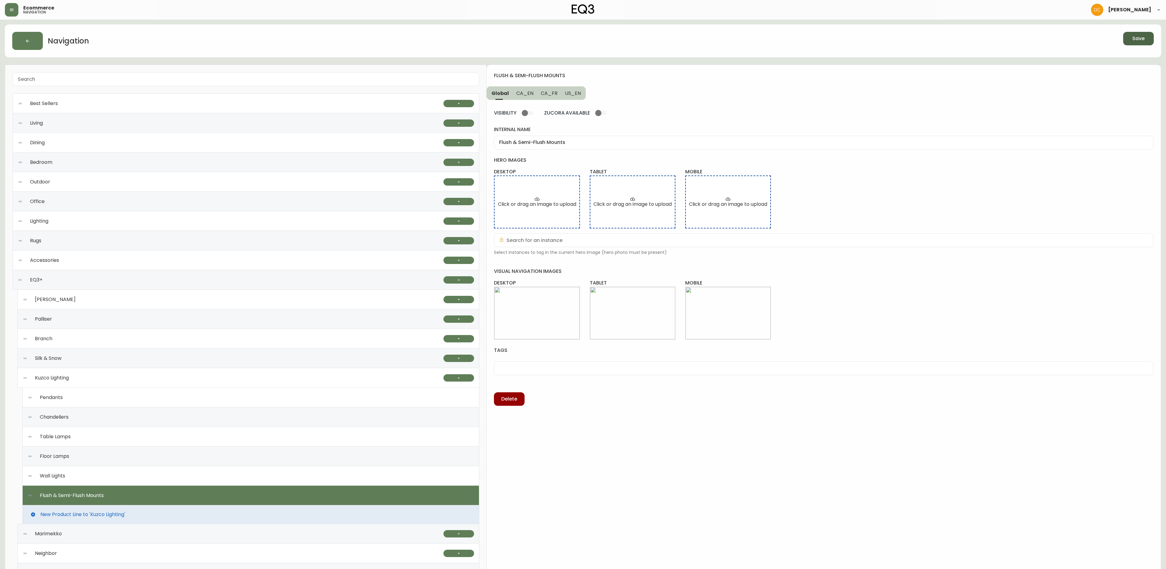
click at [1134, 40] on span "Save" at bounding box center [1139, 38] width 12 height 7
